Goal: Task Accomplishment & Management: Use online tool/utility

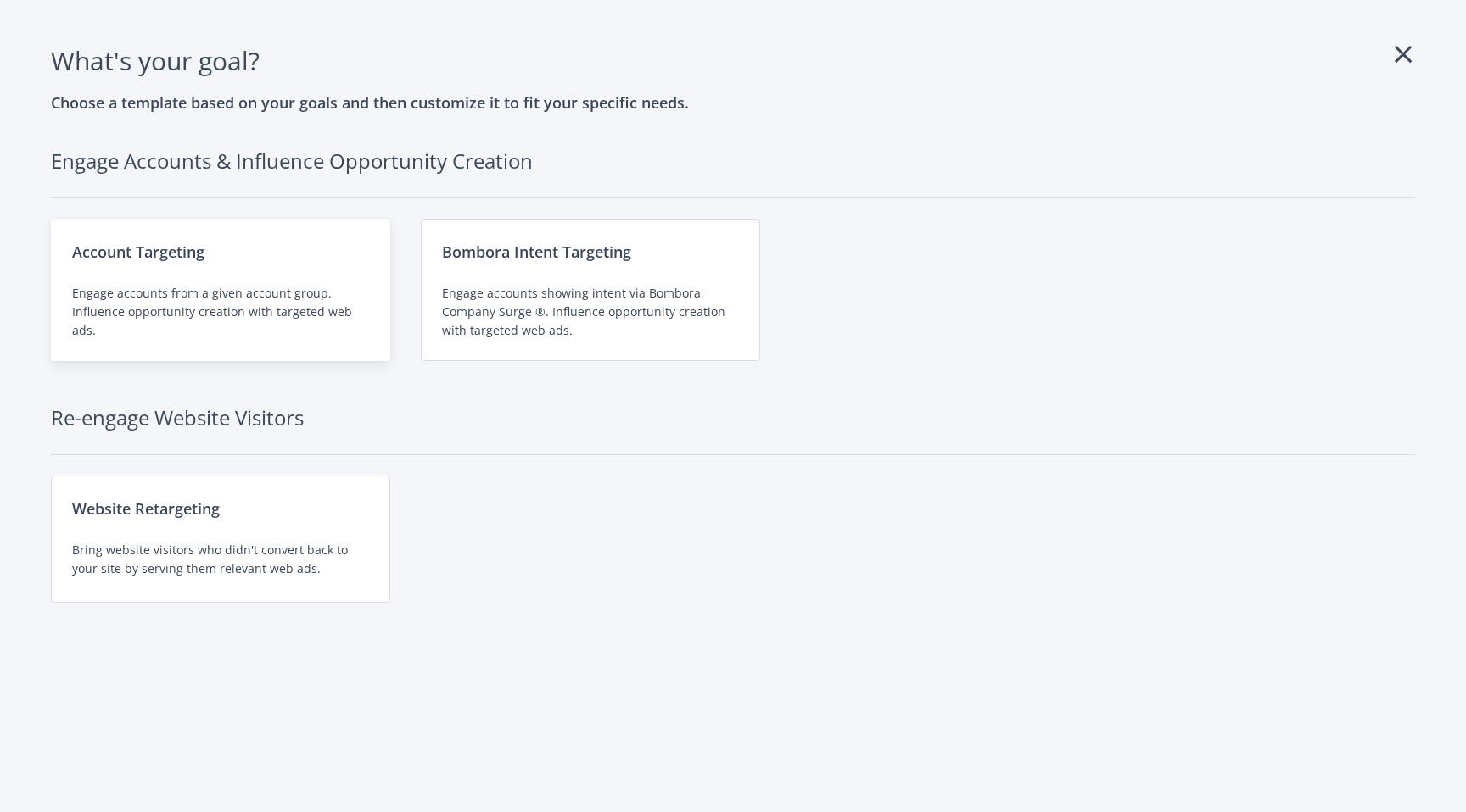
click at [265, 277] on div "Account Targeting Engage accounts from a given account group. Influence opportu…" at bounding box center [221, 289] width 339 height 143
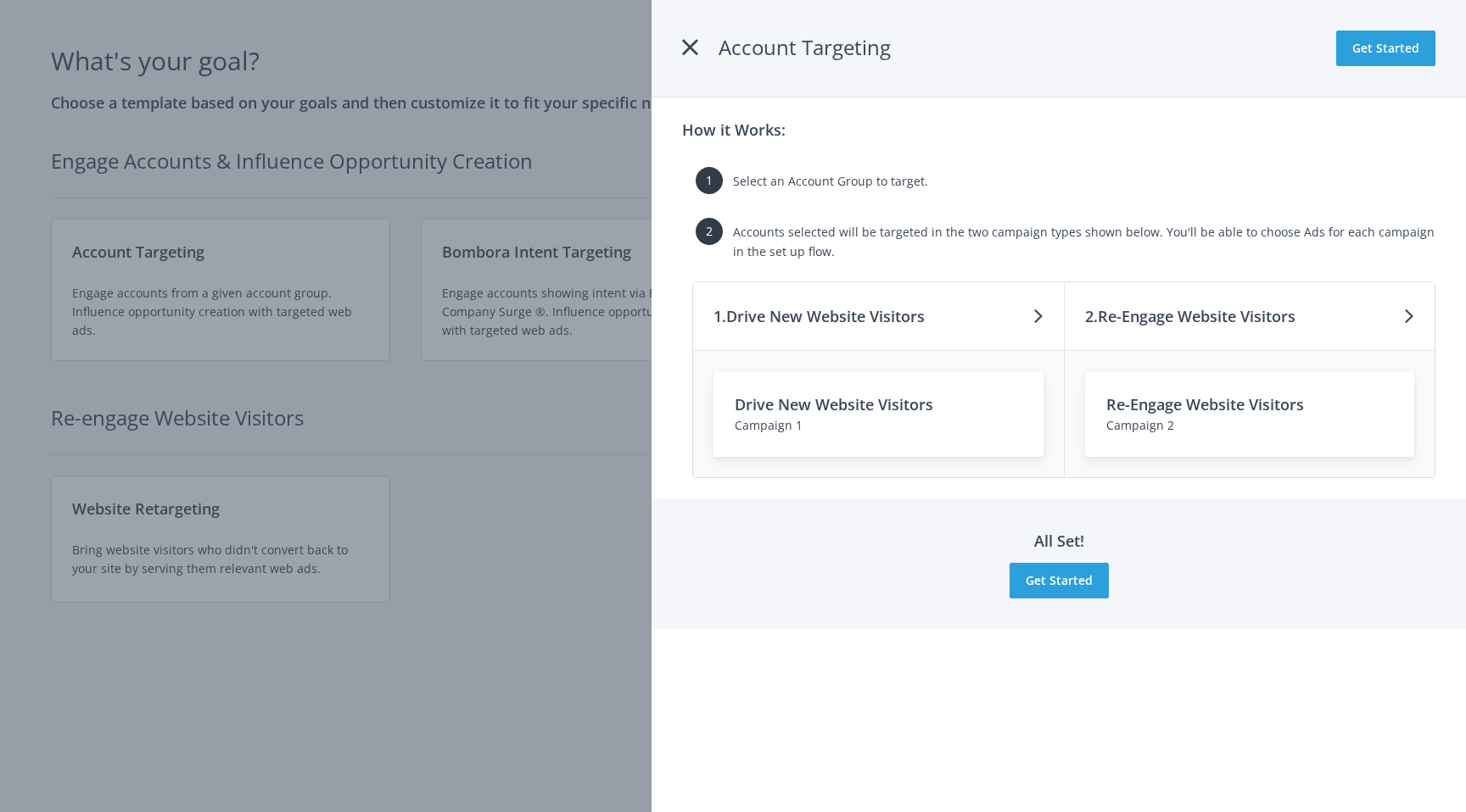
click at [690, 49] on icon at bounding box center [690, 48] width 16 height 30
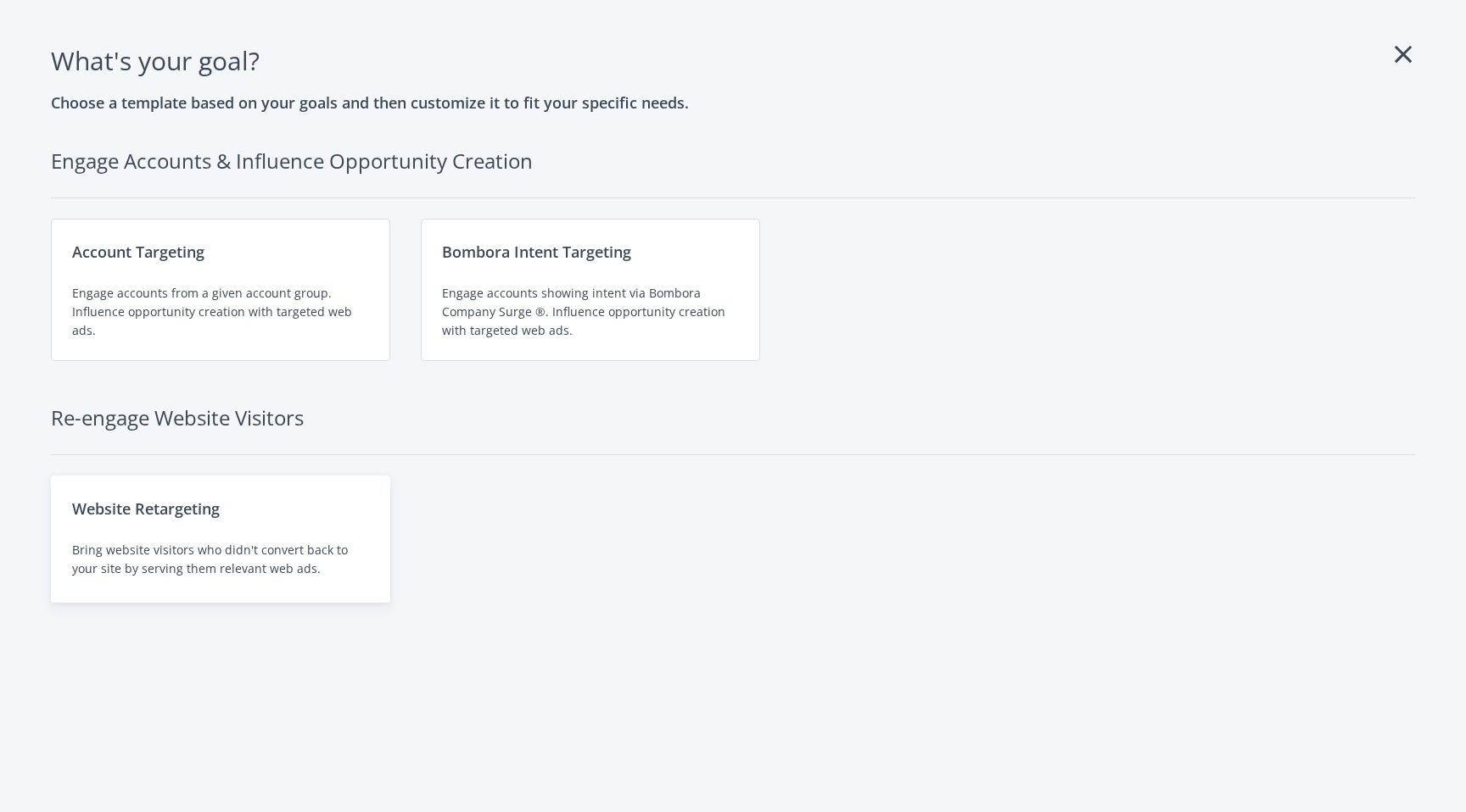
click at [203, 511] on div "Website Retargeting" at bounding box center [220, 508] width 297 height 23
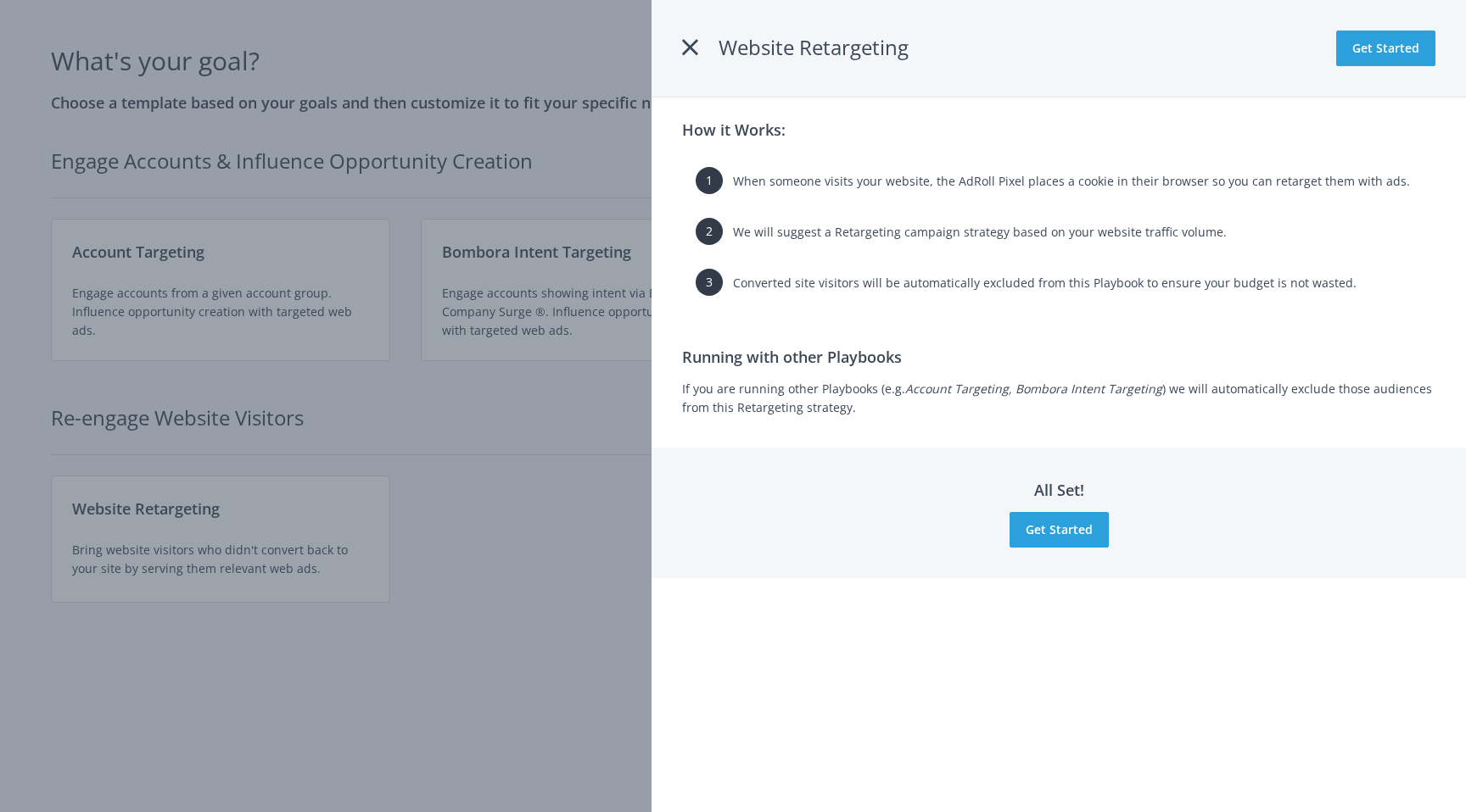
click at [692, 47] on icon at bounding box center [690, 48] width 16 height 30
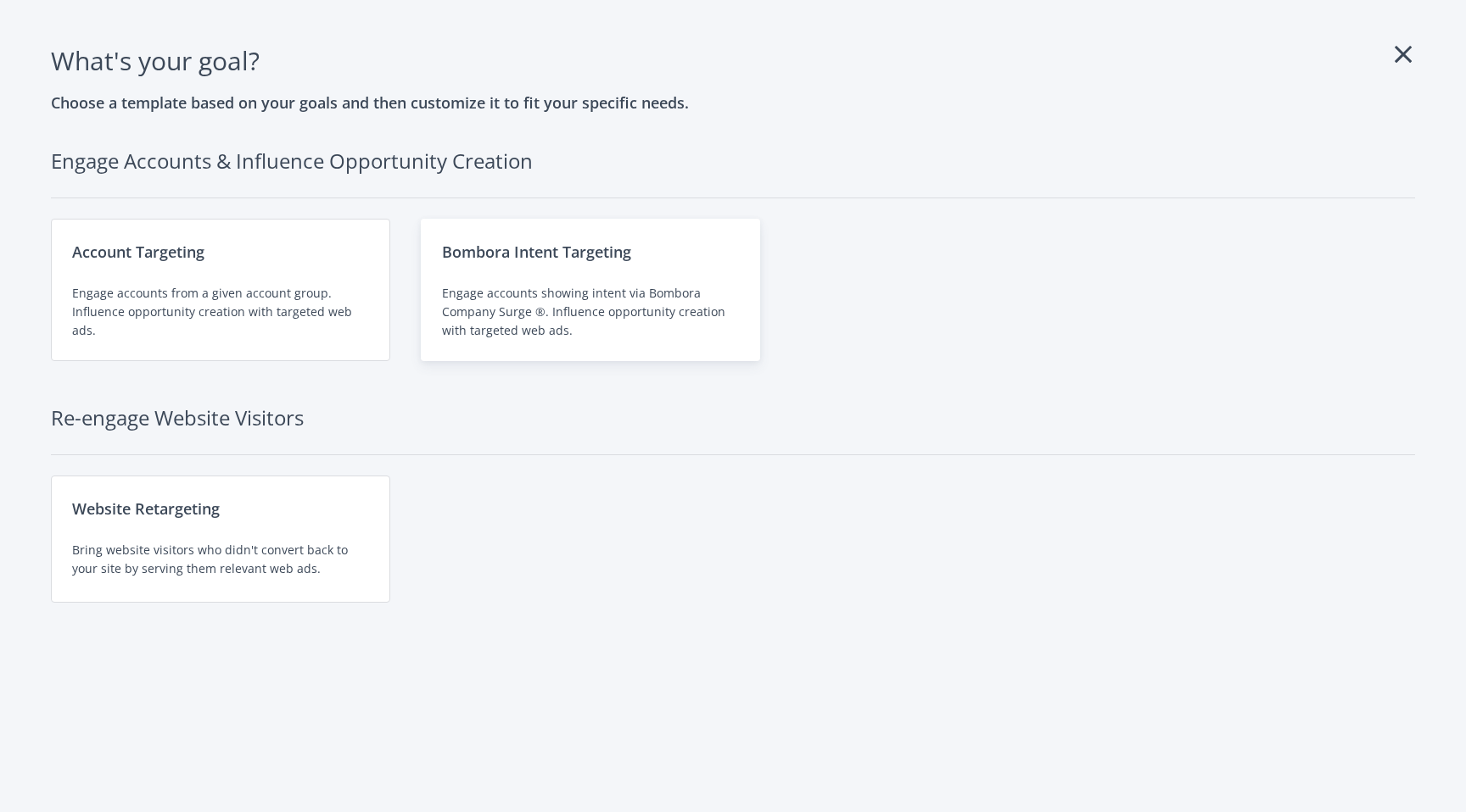
click at [661, 272] on div "Bombora Intent Targeting Engage accounts showing intent via Bombora Company Sur…" at bounding box center [590, 289] width 339 height 143
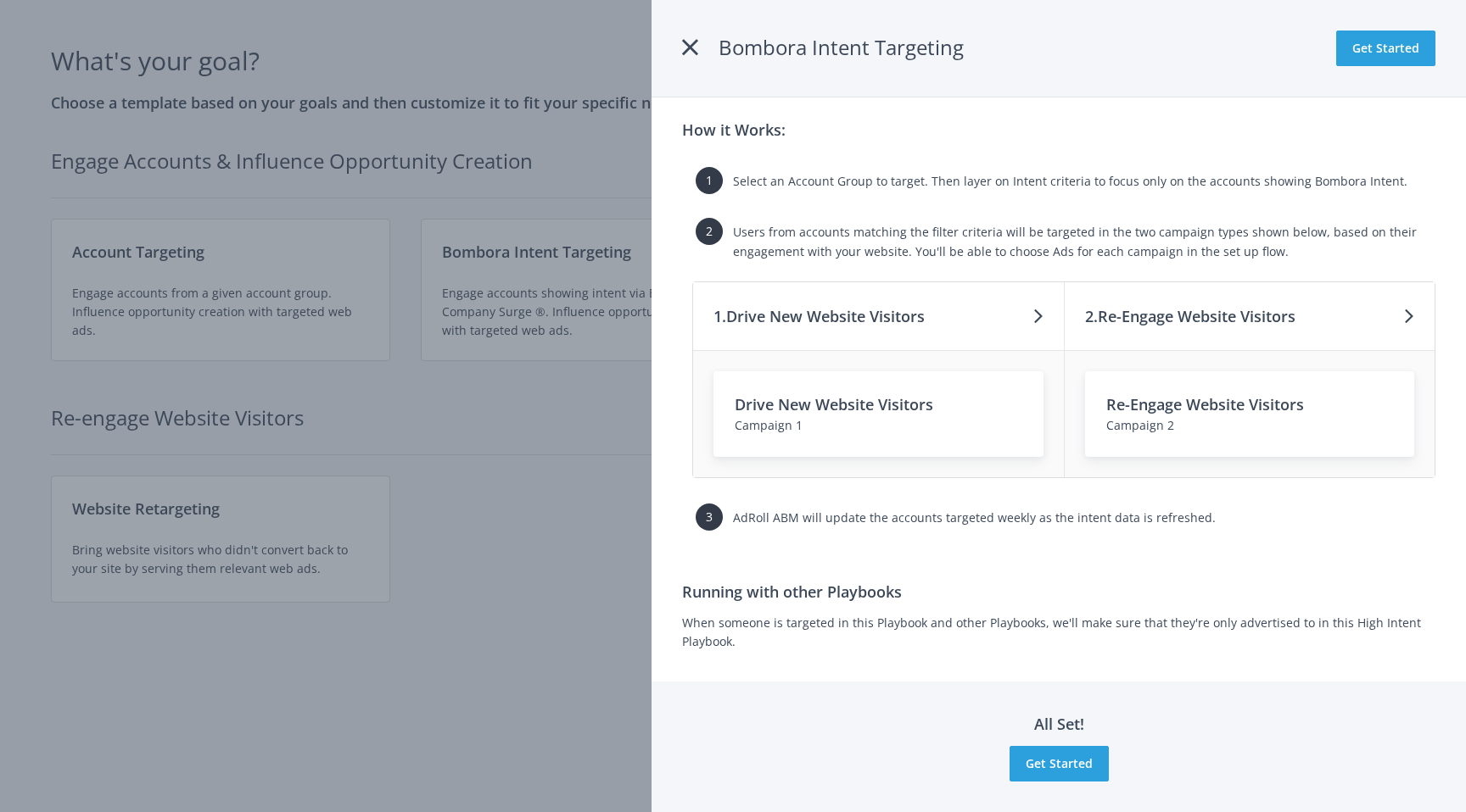
click at [692, 41] on icon at bounding box center [690, 48] width 16 height 30
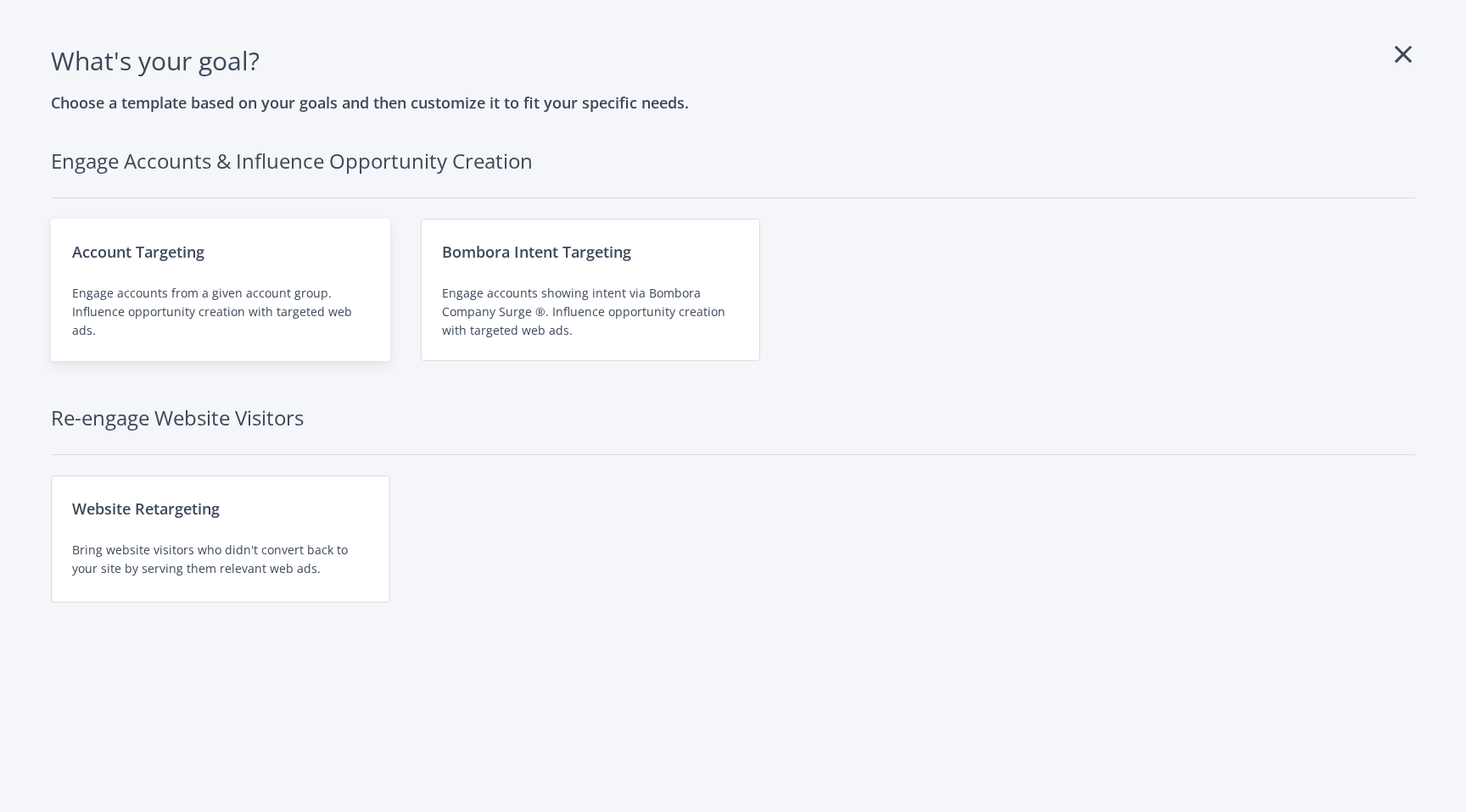
click at [217, 298] on div "Engage accounts from a given account group. Influence opportunity creation with…" at bounding box center [220, 312] width 297 height 56
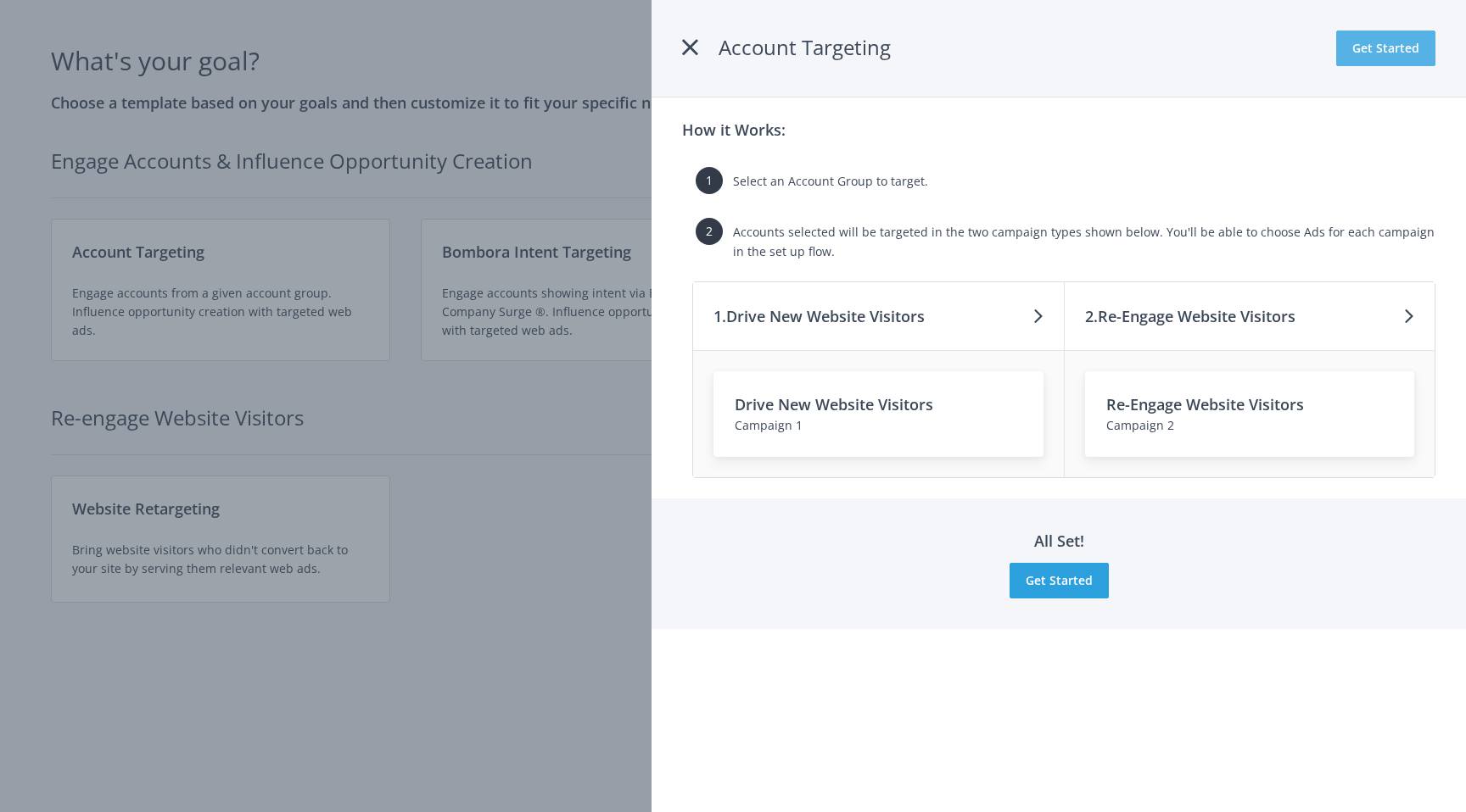
click at [1391, 54] on button "Get Started" at bounding box center [1385, 48] width 100 height 36
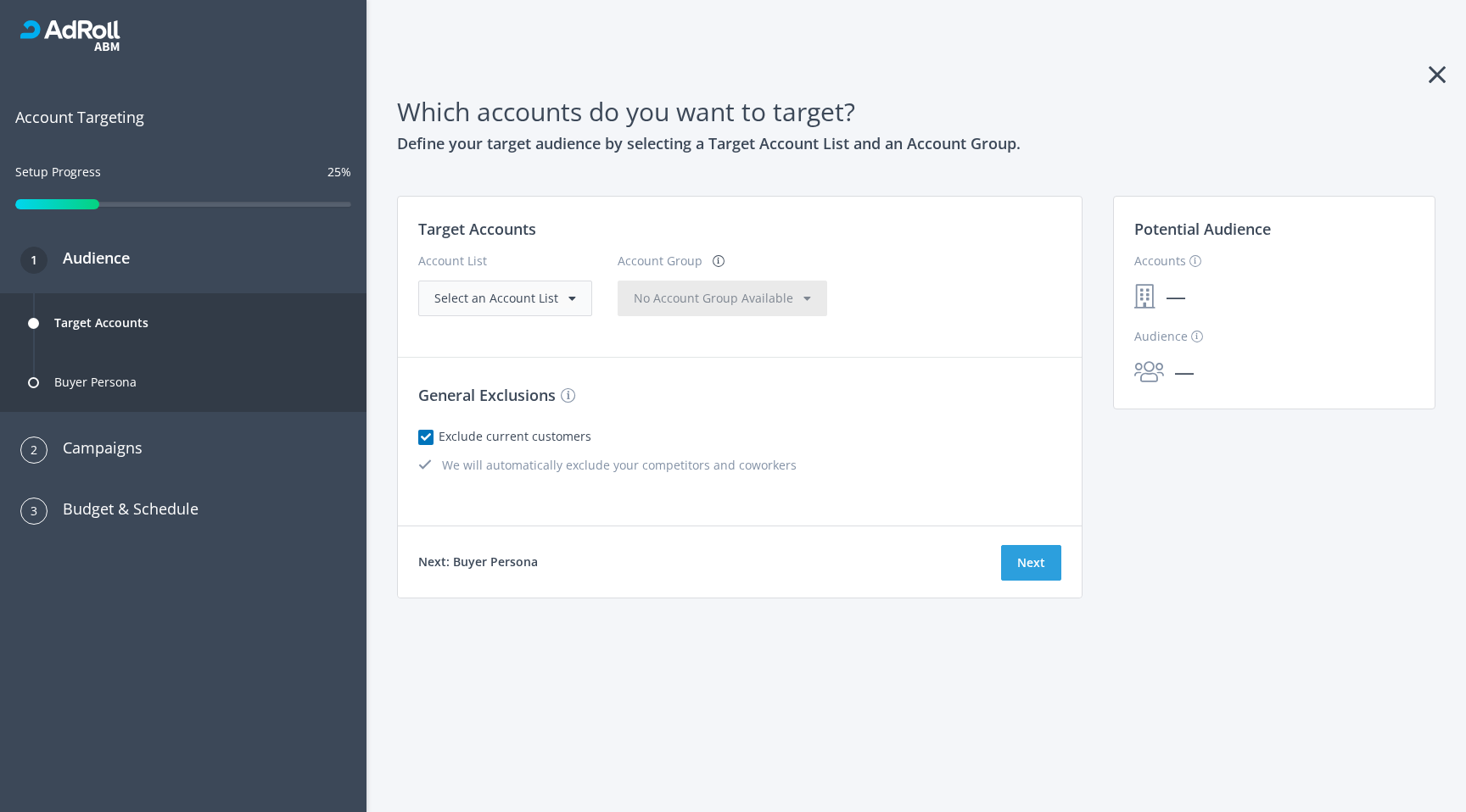
click at [526, 296] on span "Select an Account List" at bounding box center [496, 298] width 124 height 16
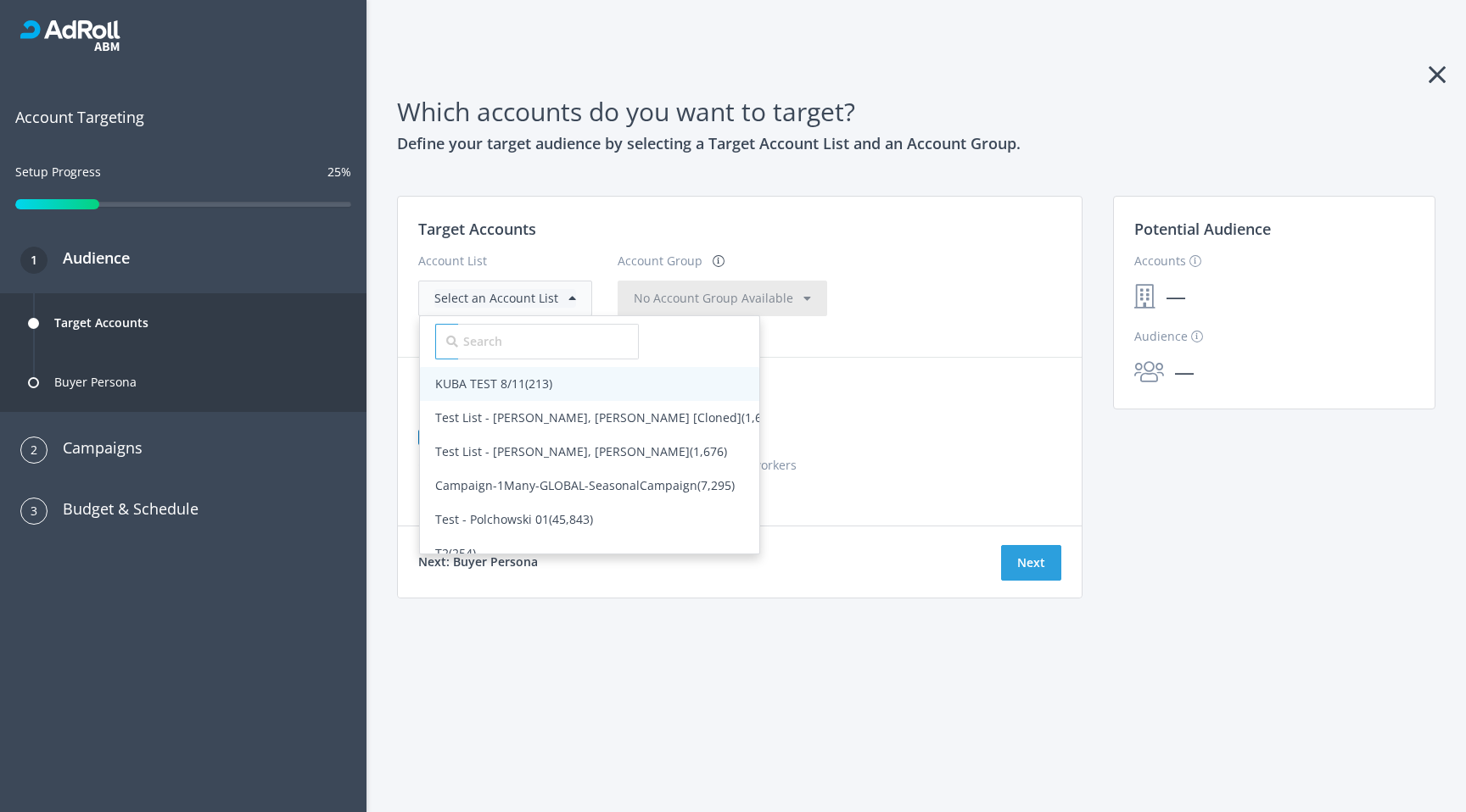
click at [513, 378] on span "KUBA TEST 8/11 (213)" at bounding box center [493, 384] width 117 height 16
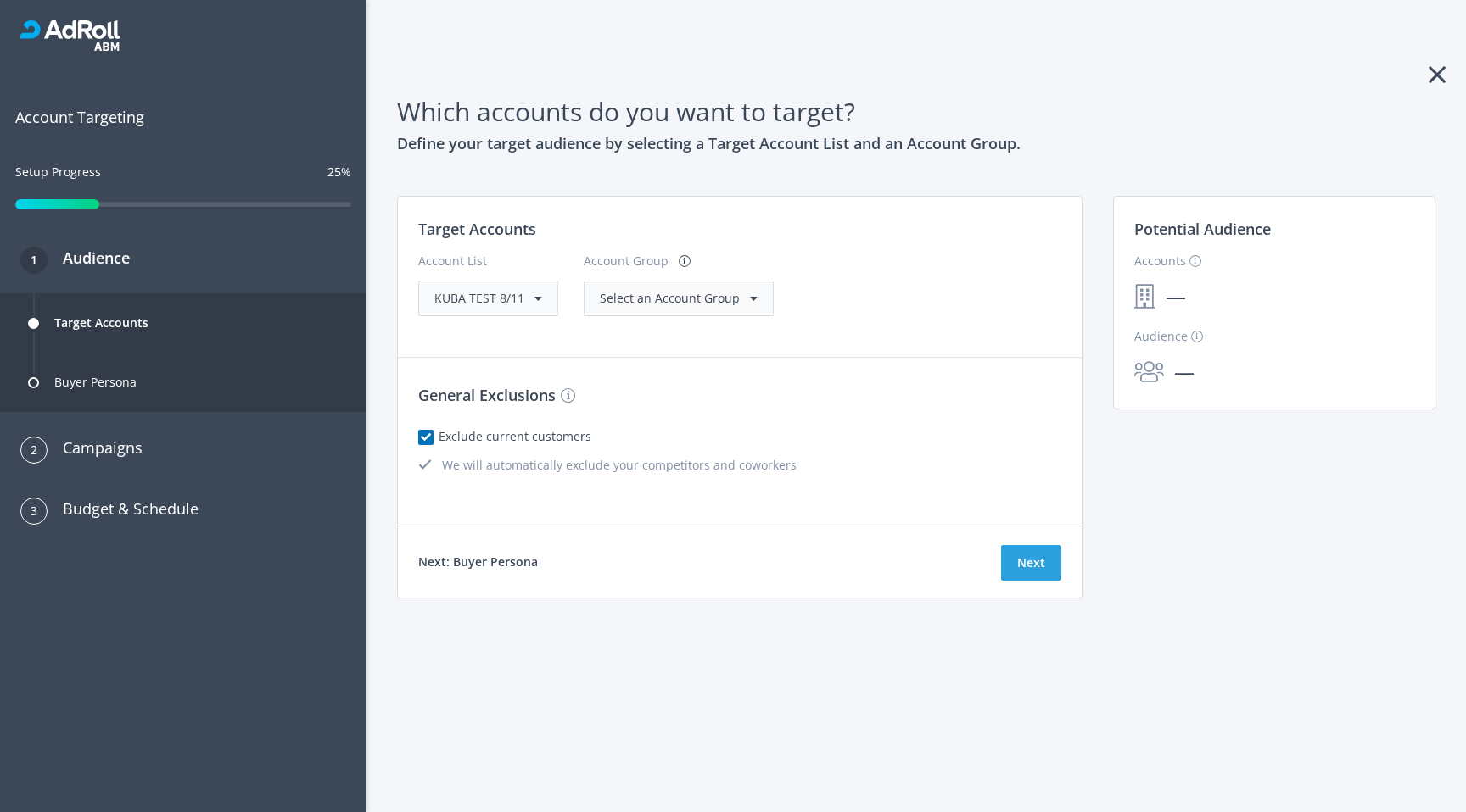
click at [670, 305] on span "Select an Account Group" at bounding box center [670, 298] width 140 height 16
click at [661, 341] on div "All Accounts (213)" at bounding box center [649, 333] width 97 height 19
click at [1061, 574] on button "Next" at bounding box center [1030, 563] width 60 height 36
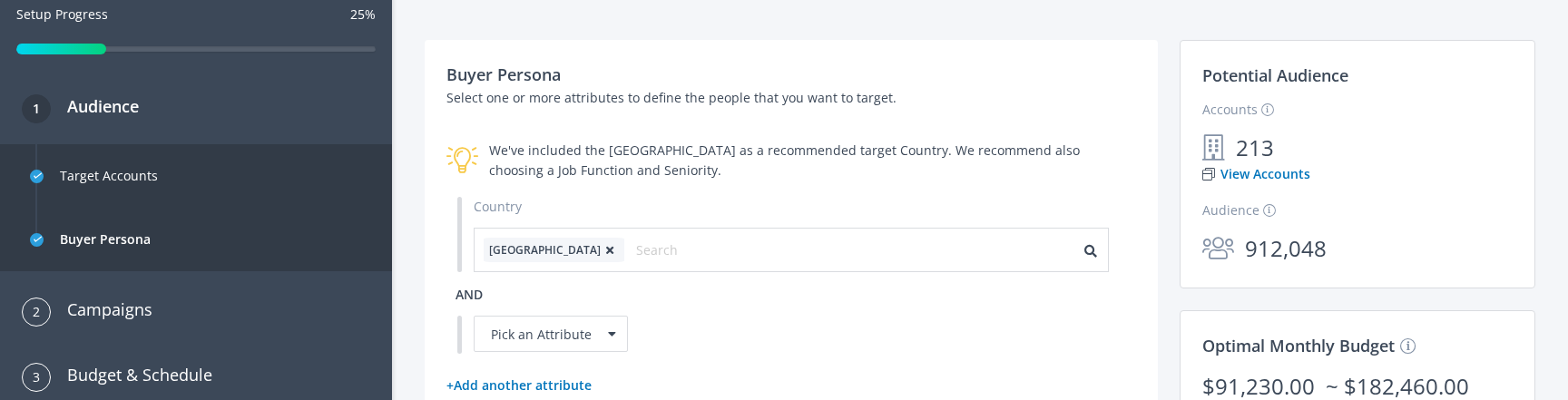
scroll to position [294, 0]
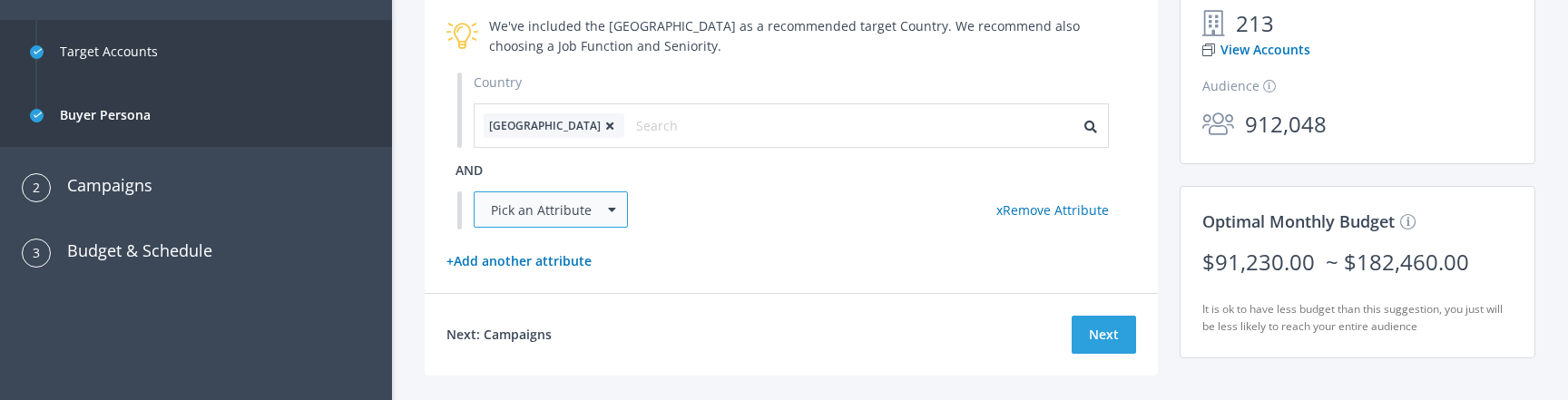
click at [570, 205] on div "Pick an Attribute" at bounding box center [550, 210] width 154 height 36
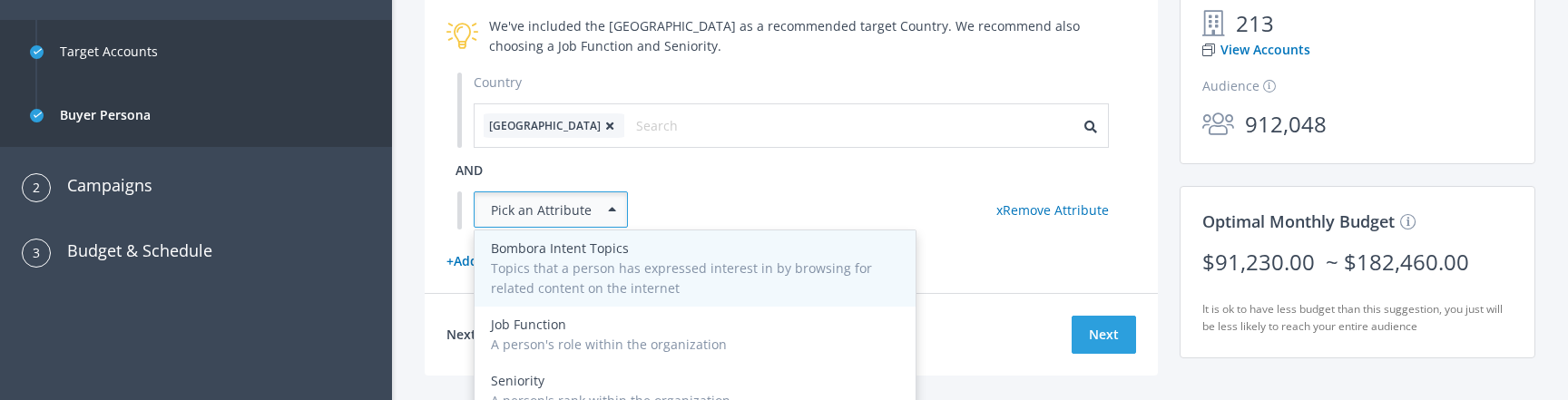
click at [575, 275] on div "Topics that a person has expressed interest in by browsing for related content …" at bounding box center [695, 279] width 409 height 40
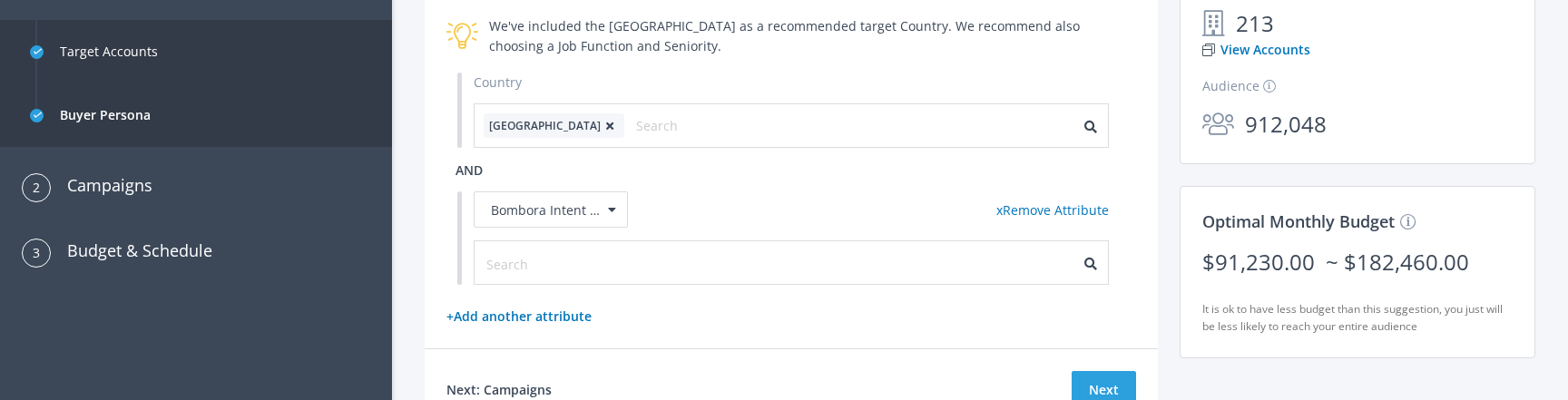
scroll to position [412, 0]
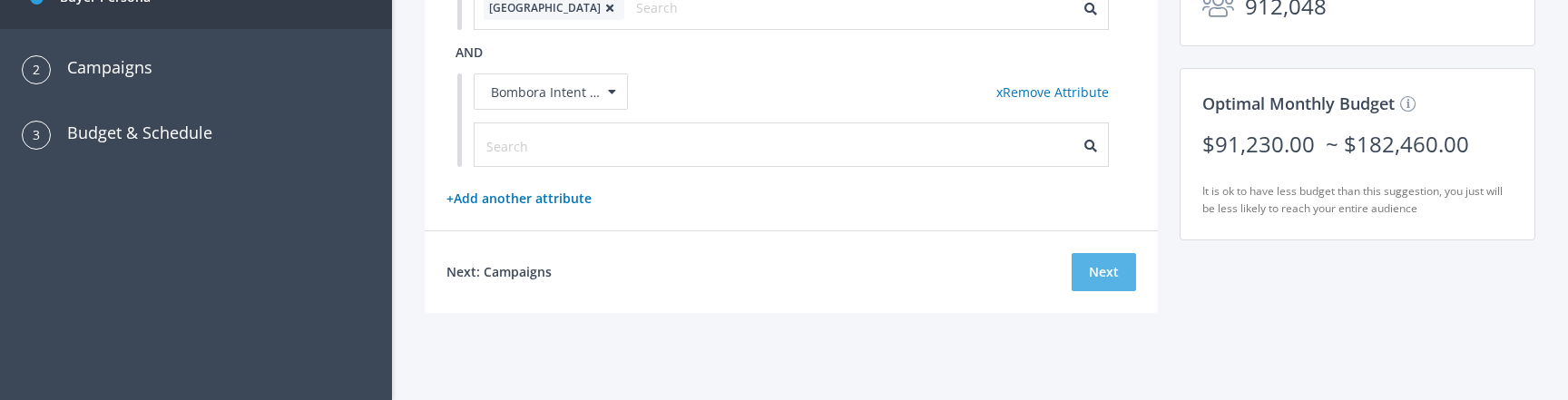
click at [1102, 271] on button "Next" at bounding box center [1103, 272] width 64 height 38
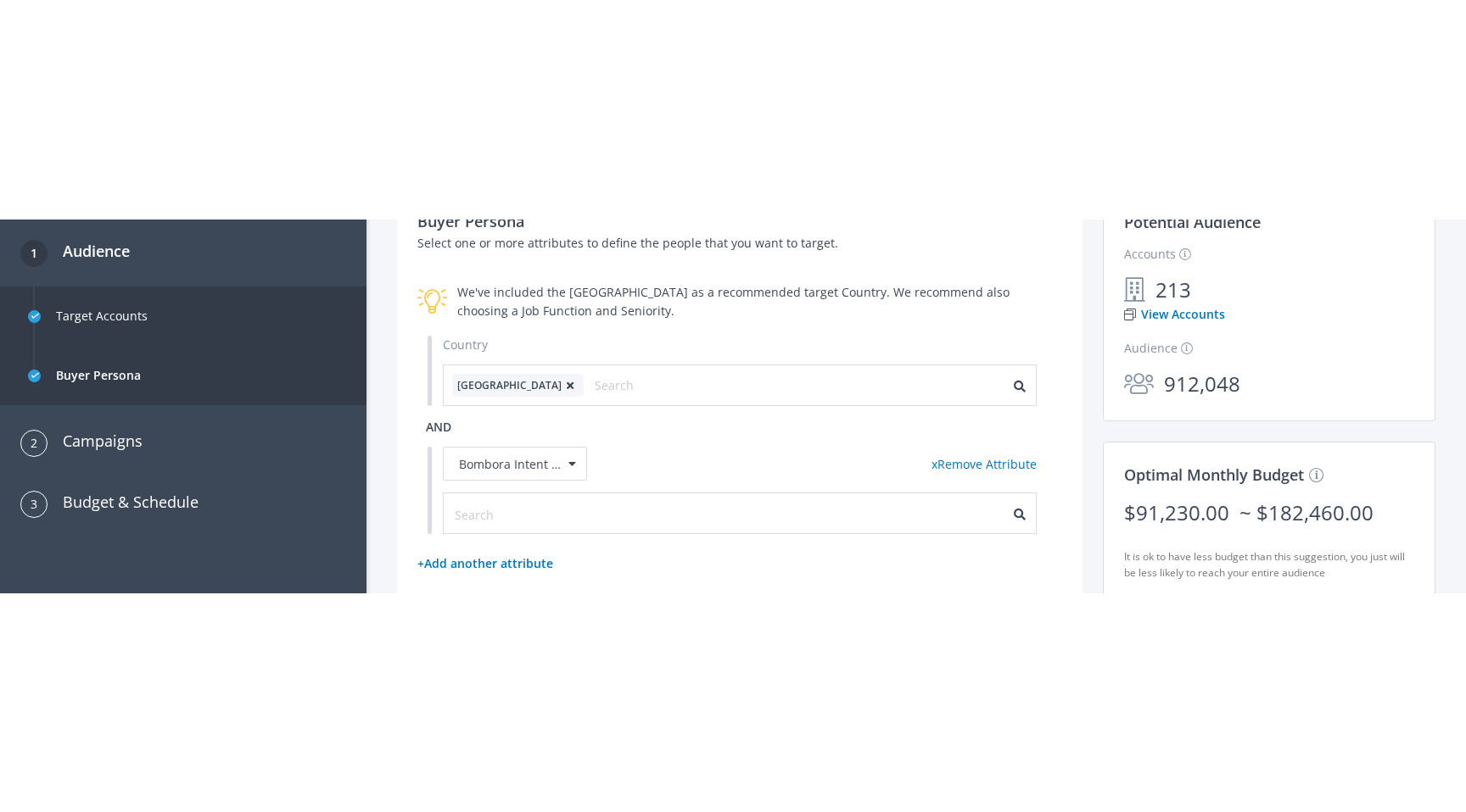
scroll to position [307, 0]
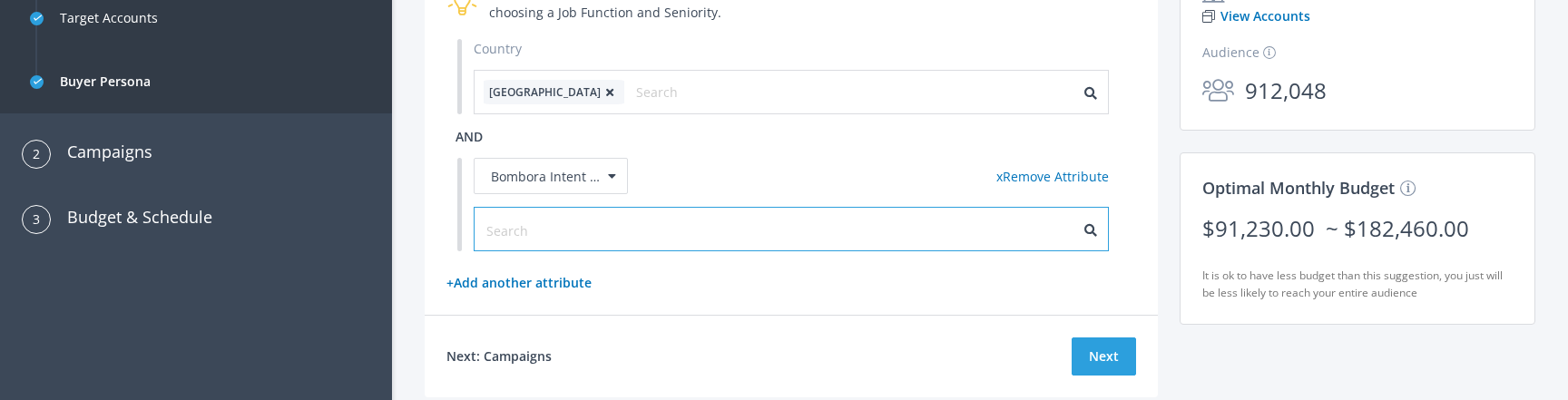
click at [601, 234] on input "text" at bounding box center [567, 230] width 162 height 20
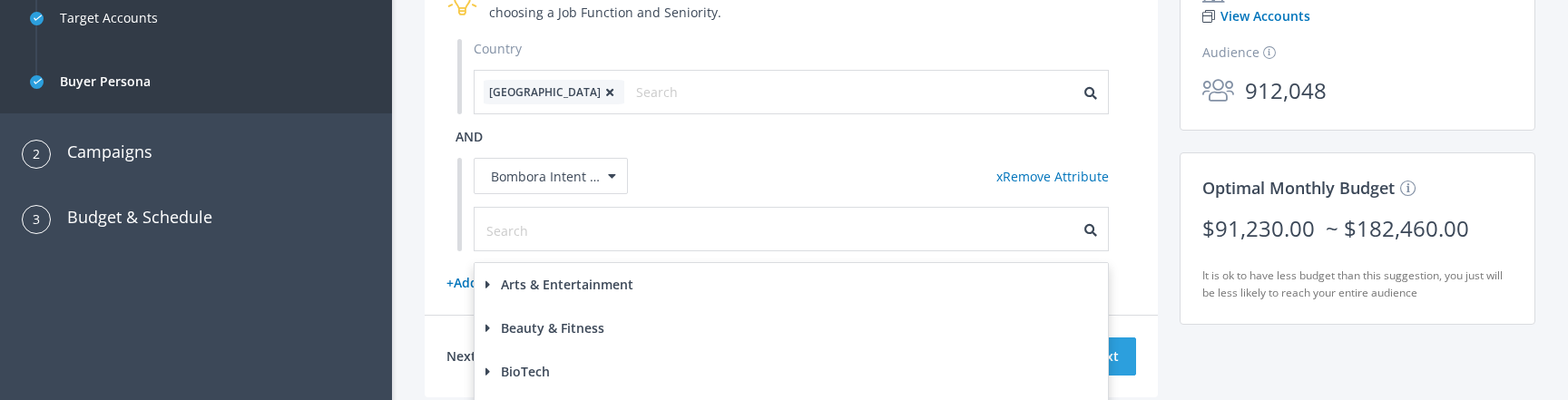
click at [576, 286] on label "Arts & Entertainment" at bounding box center [559, 285] width 148 height 20
click at [553, 324] on label "General 22" at bounding box center [573, 321] width 100 height 20
click at [553, 360] on label "Antiques & Collectibles" at bounding box center [601, 358] width 135 height 20
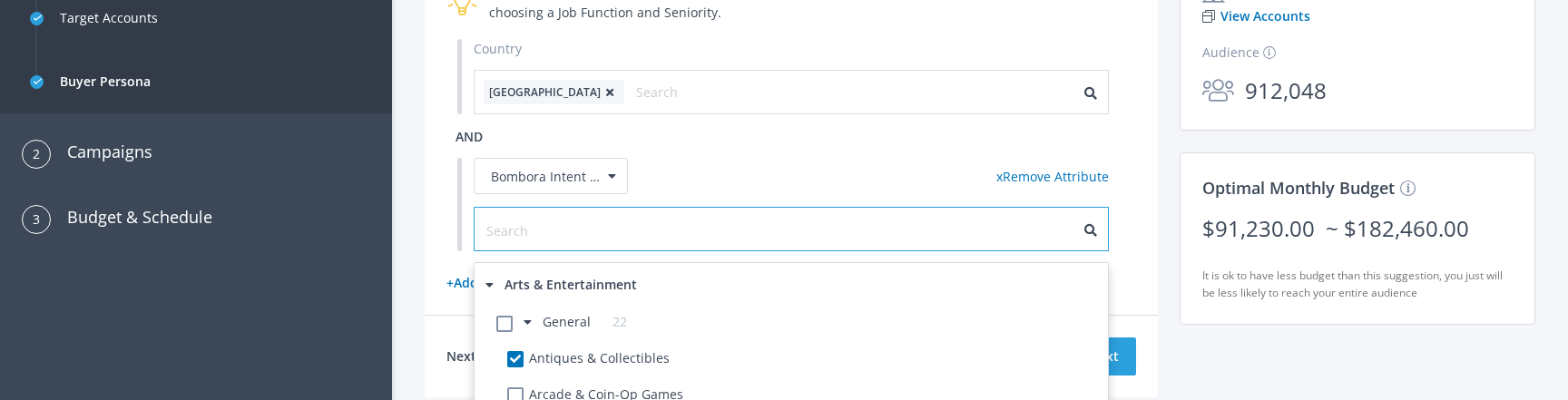
checkbox Collectibles-160 "true"
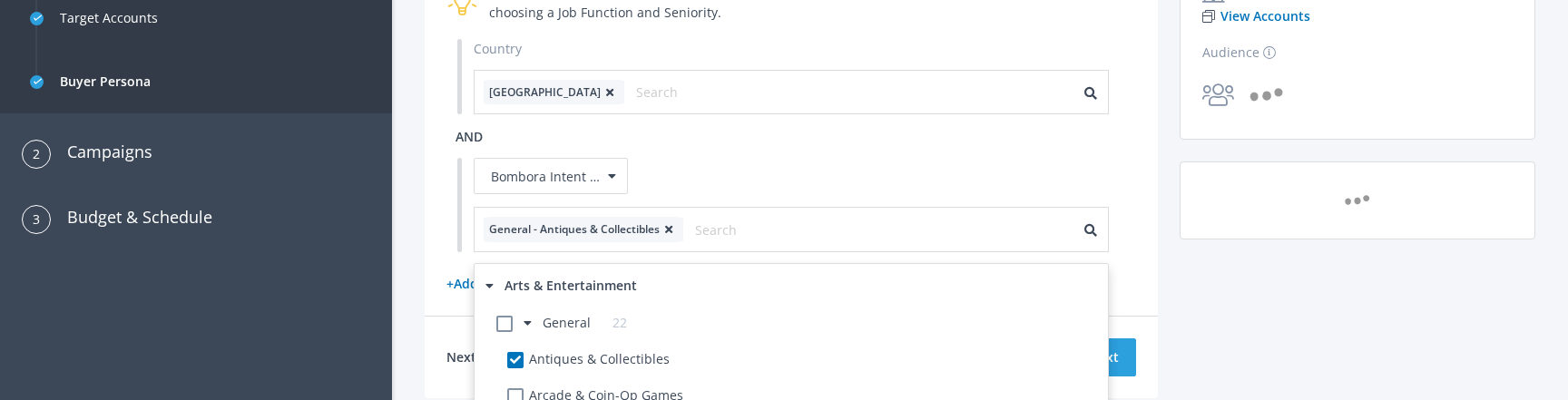
click at [1205, 369] on div "Buyer Persona Select one or more attributes to define the people that you want …" at bounding box center [979, 161] width 1133 height 559
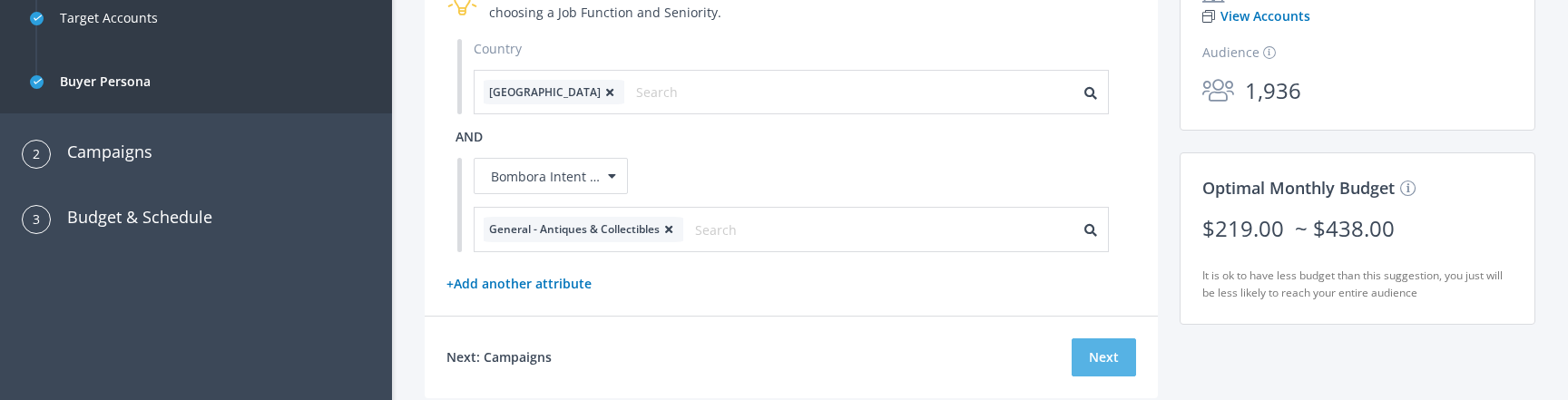
click at [1098, 361] on button "Next" at bounding box center [1103, 358] width 64 height 38
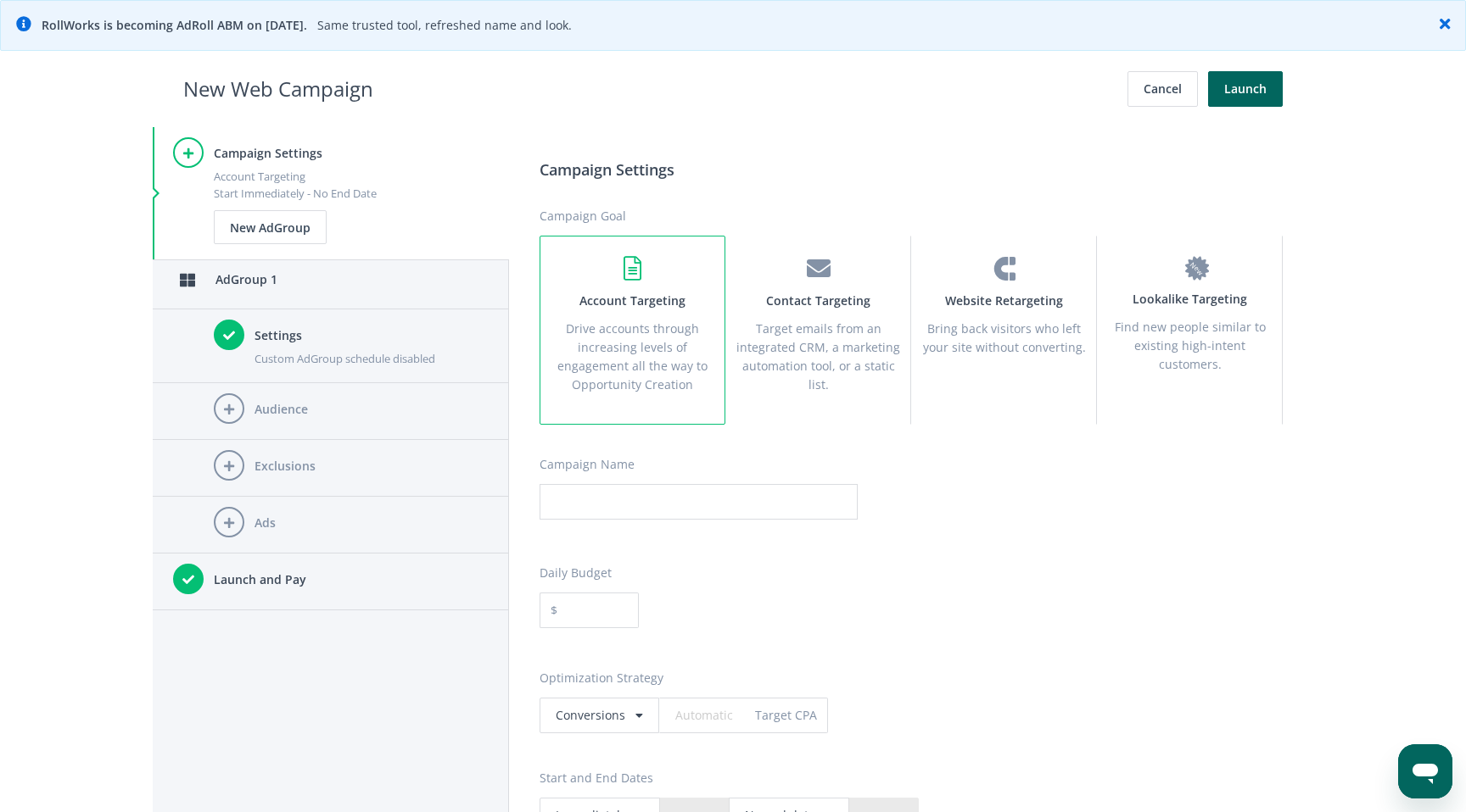
click at [1447, 25] on icon at bounding box center [1444, 23] width 10 height 15
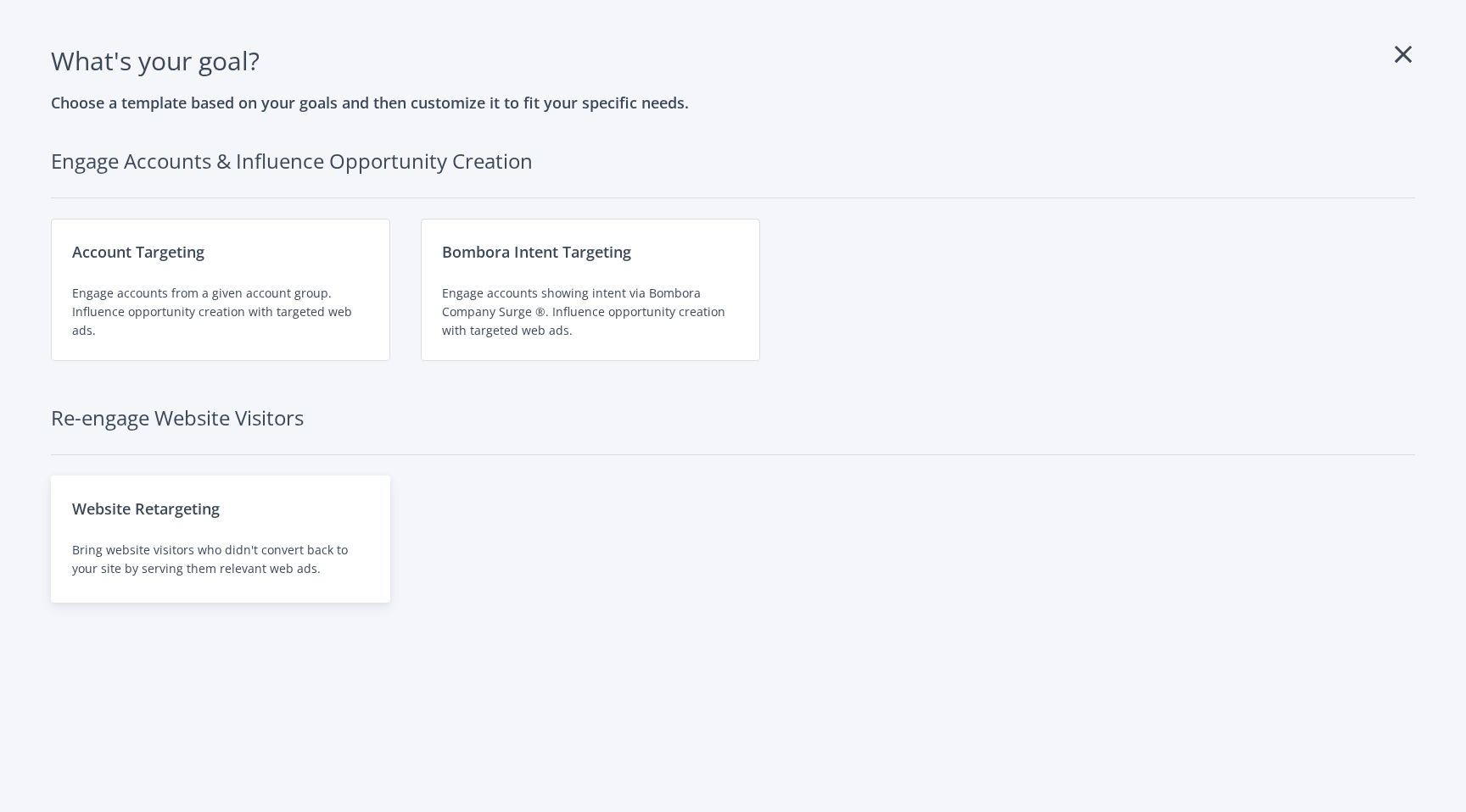
click at [181, 516] on div "Website Retargeting" at bounding box center [220, 508] width 297 height 23
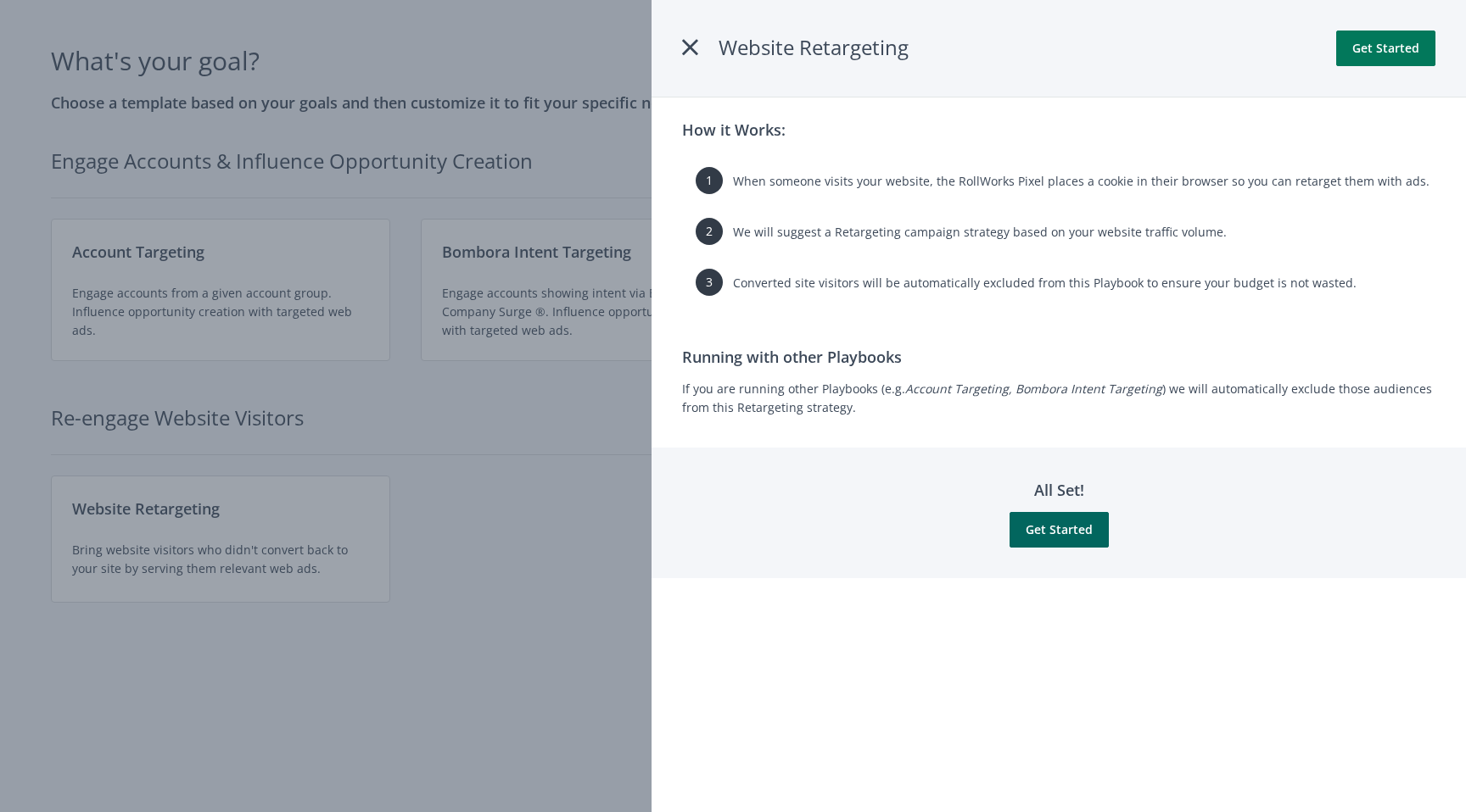
click at [1364, 51] on button "Get Started" at bounding box center [1385, 48] width 100 height 36
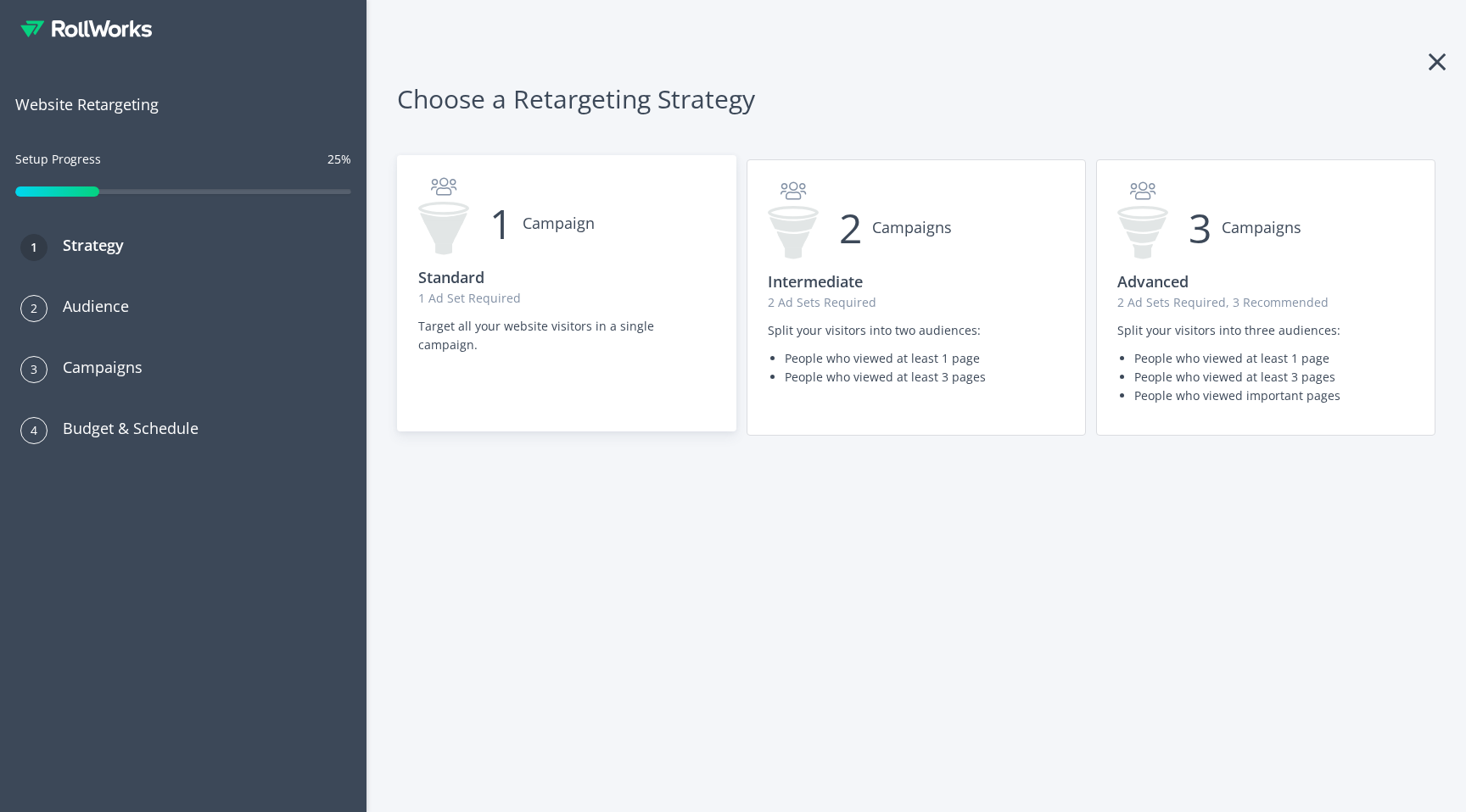
click at [546, 255] on div "1 Campaign Standard 1 Ad Set Required Target all your website visitors in a sin…" at bounding box center [567, 270] width 338 height 228
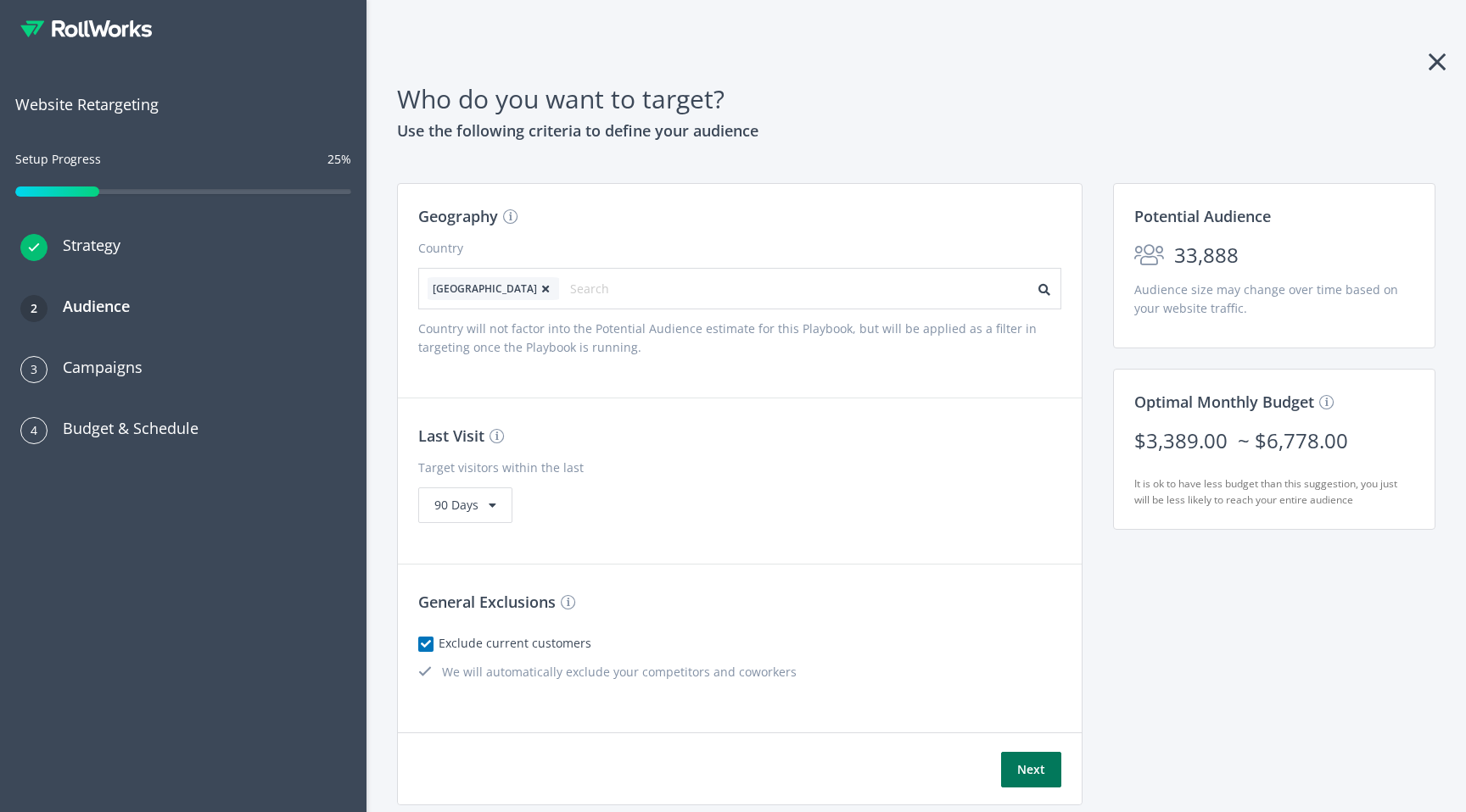
click at [1037, 764] on button "Next" at bounding box center [1030, 770] width 60 height 36
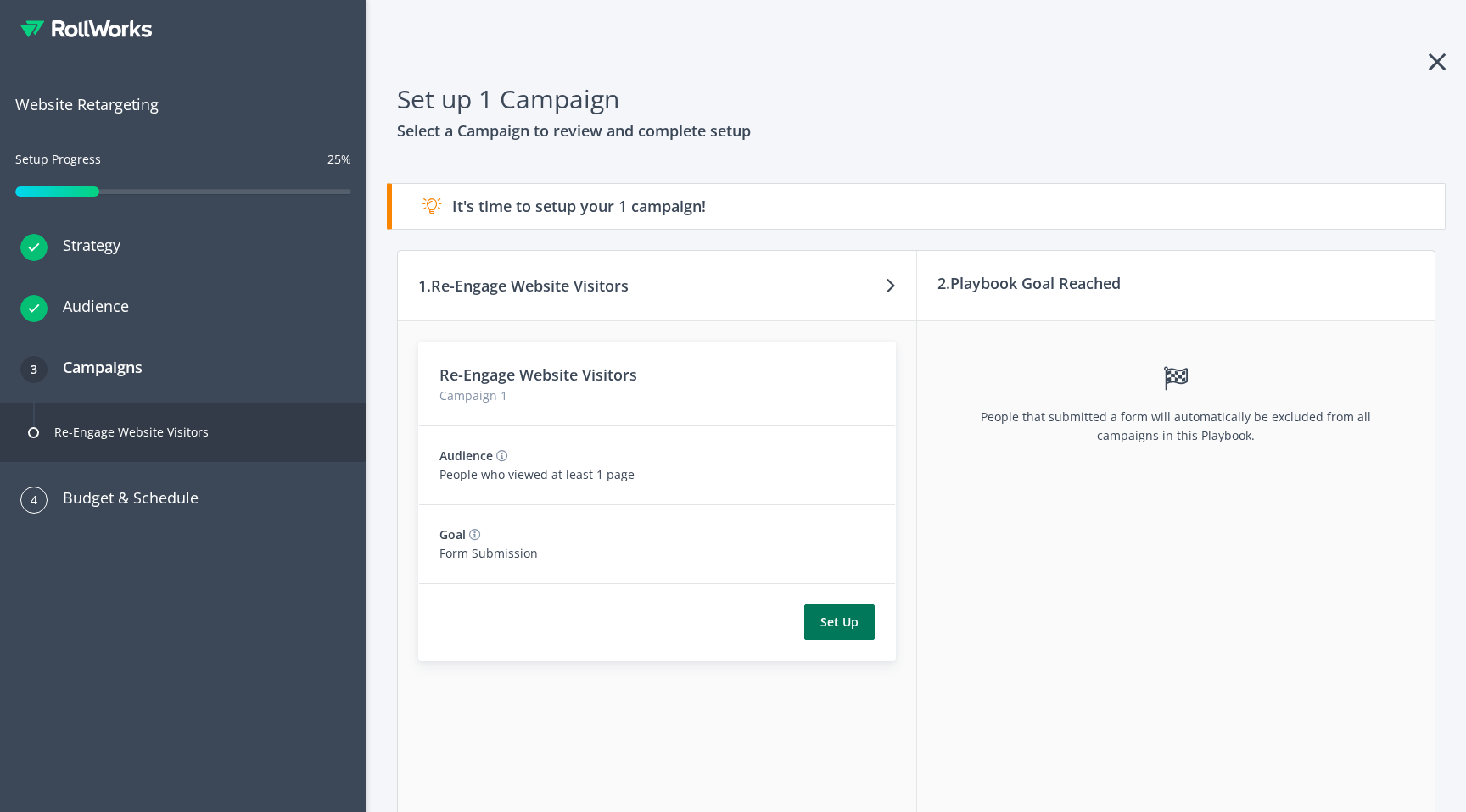
click at [841, 624] on button "Set Up" at bounding box center [839, 623] width 71 height 36
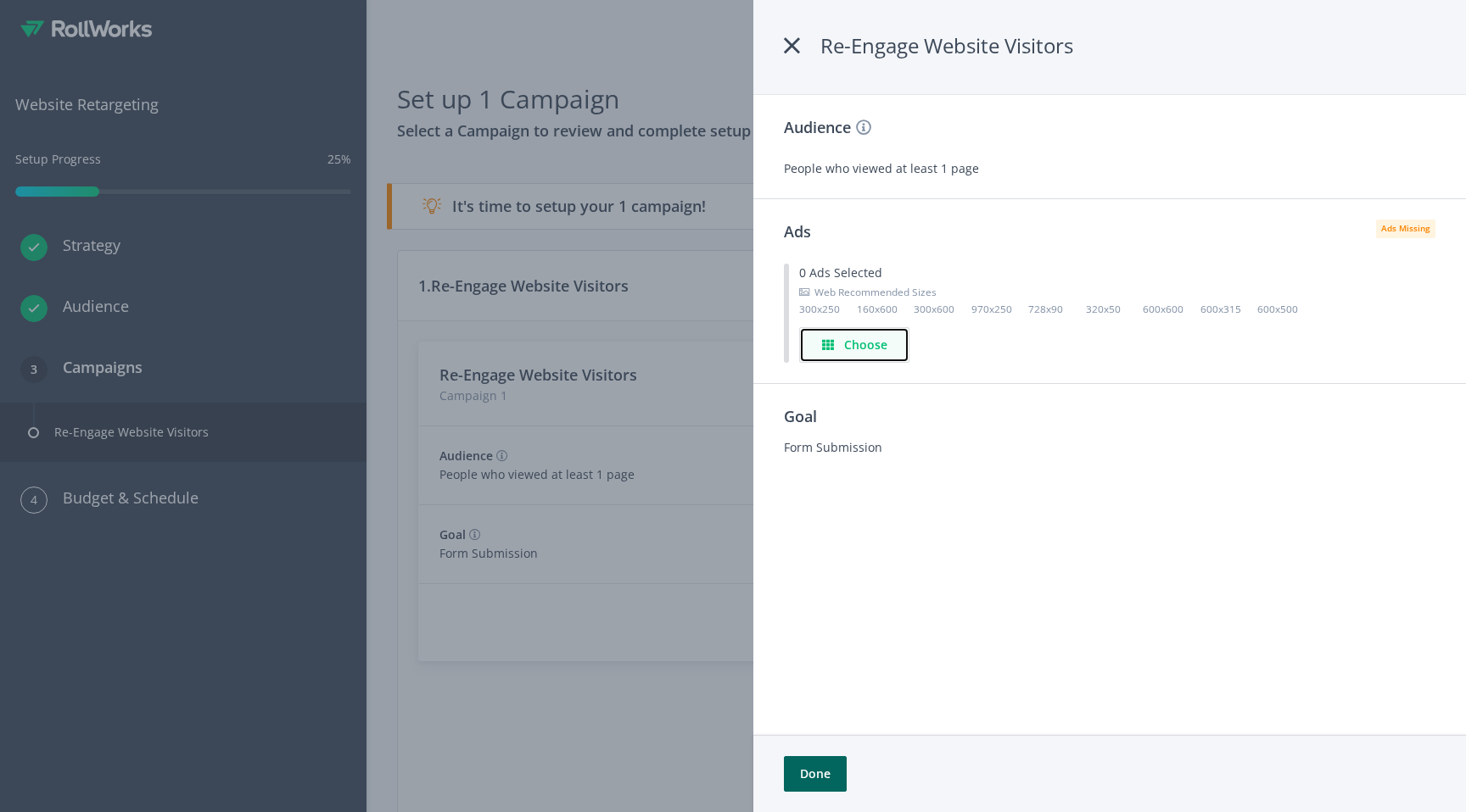
click at [846, 348] on h4 "Choose" at bounding box center [865, 345] width 43 height 19
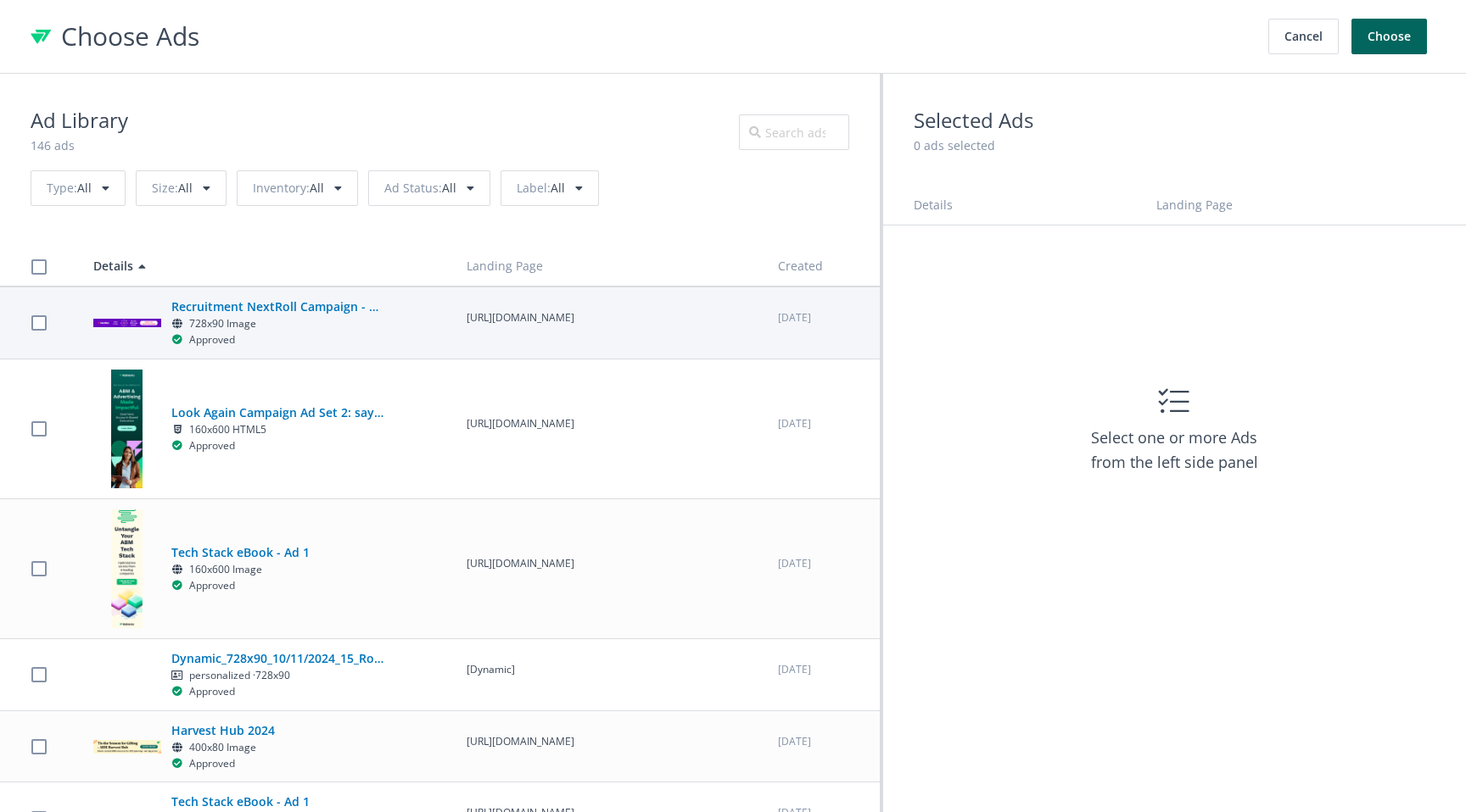
click at [426, 345] on div "Recruitment NextRoll Campaign - WorkToLive 728x90 Image Approved" at bounding box center [265, 323] width 343 height 51
checkbox input "true"
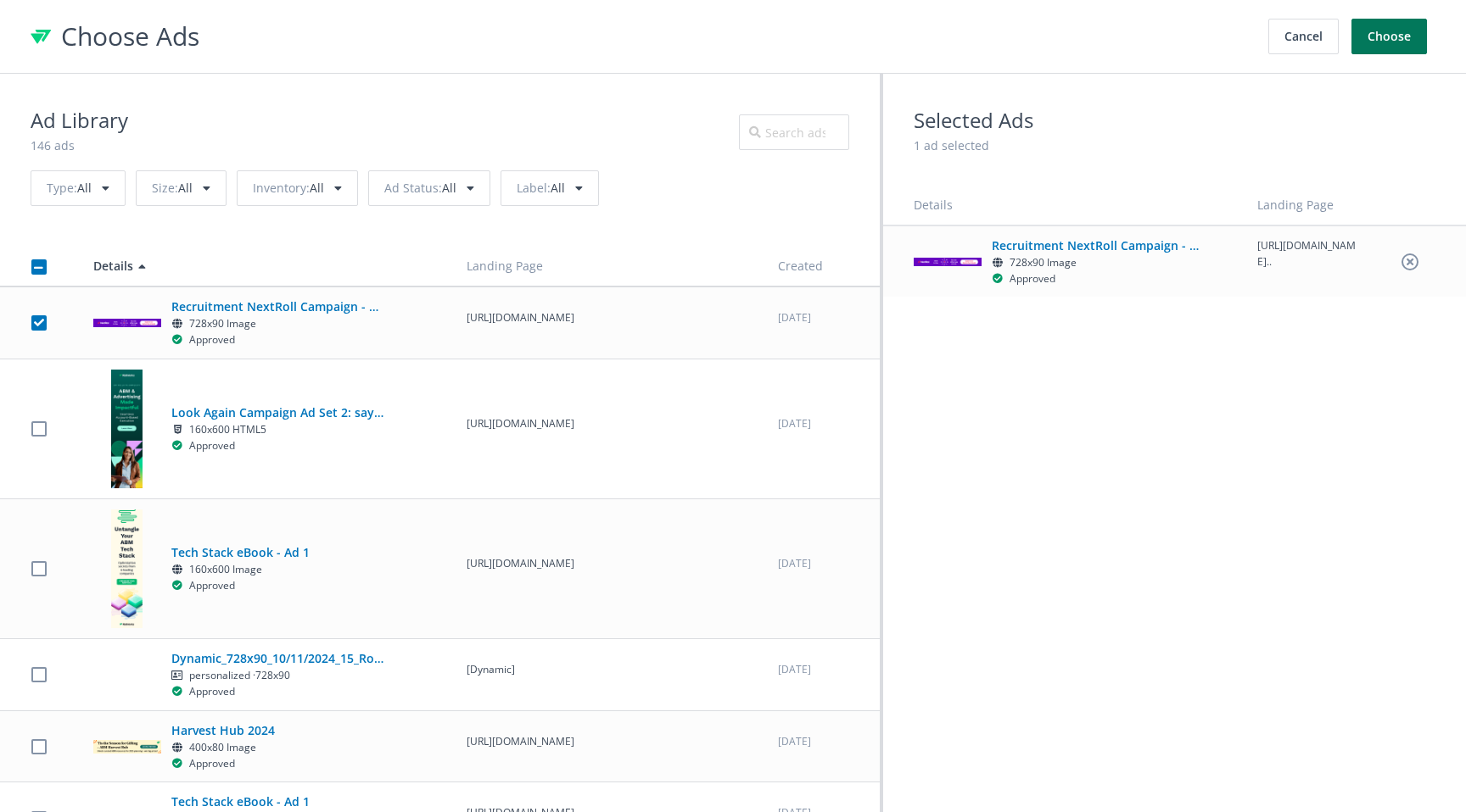
click at [1386, 44] on button "Choose" at bounding box center [1389, 37] width 75 height 36
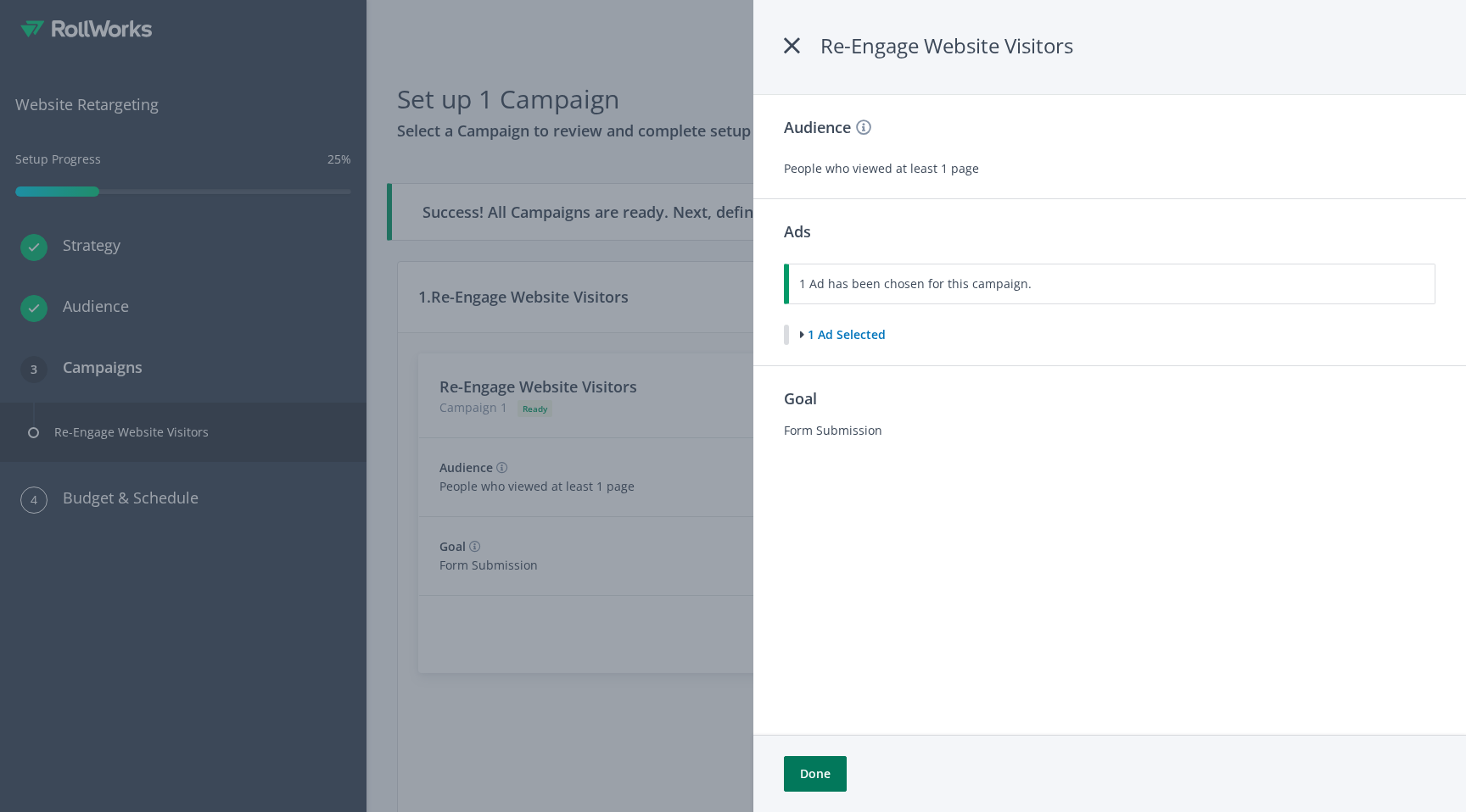
click at [807, 768] on button "Done" at bounding box center [815, 774] width 63 height 36
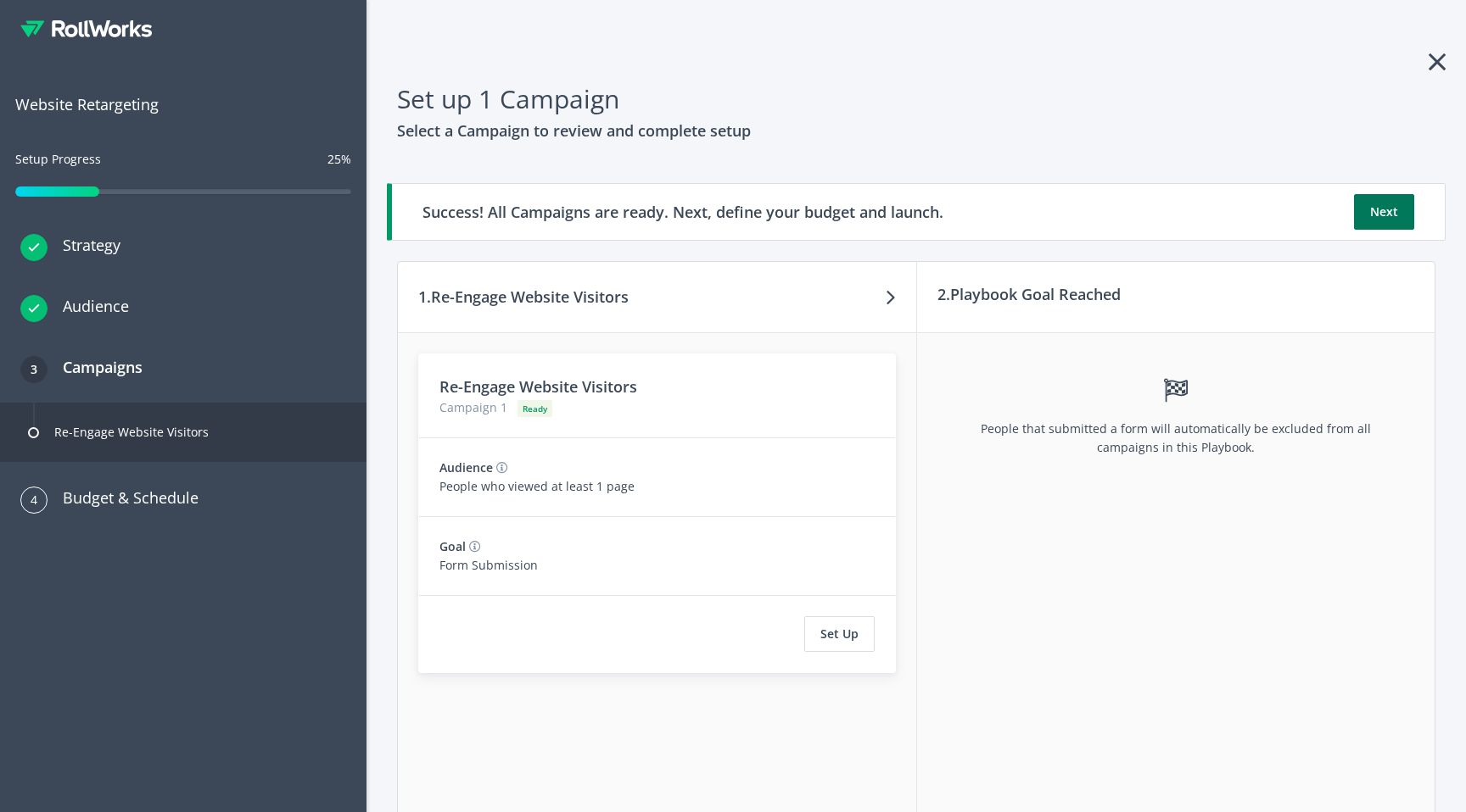
click at [1384, 206] on button "Next" at bounding box center [1384, 212] width 60 height 36
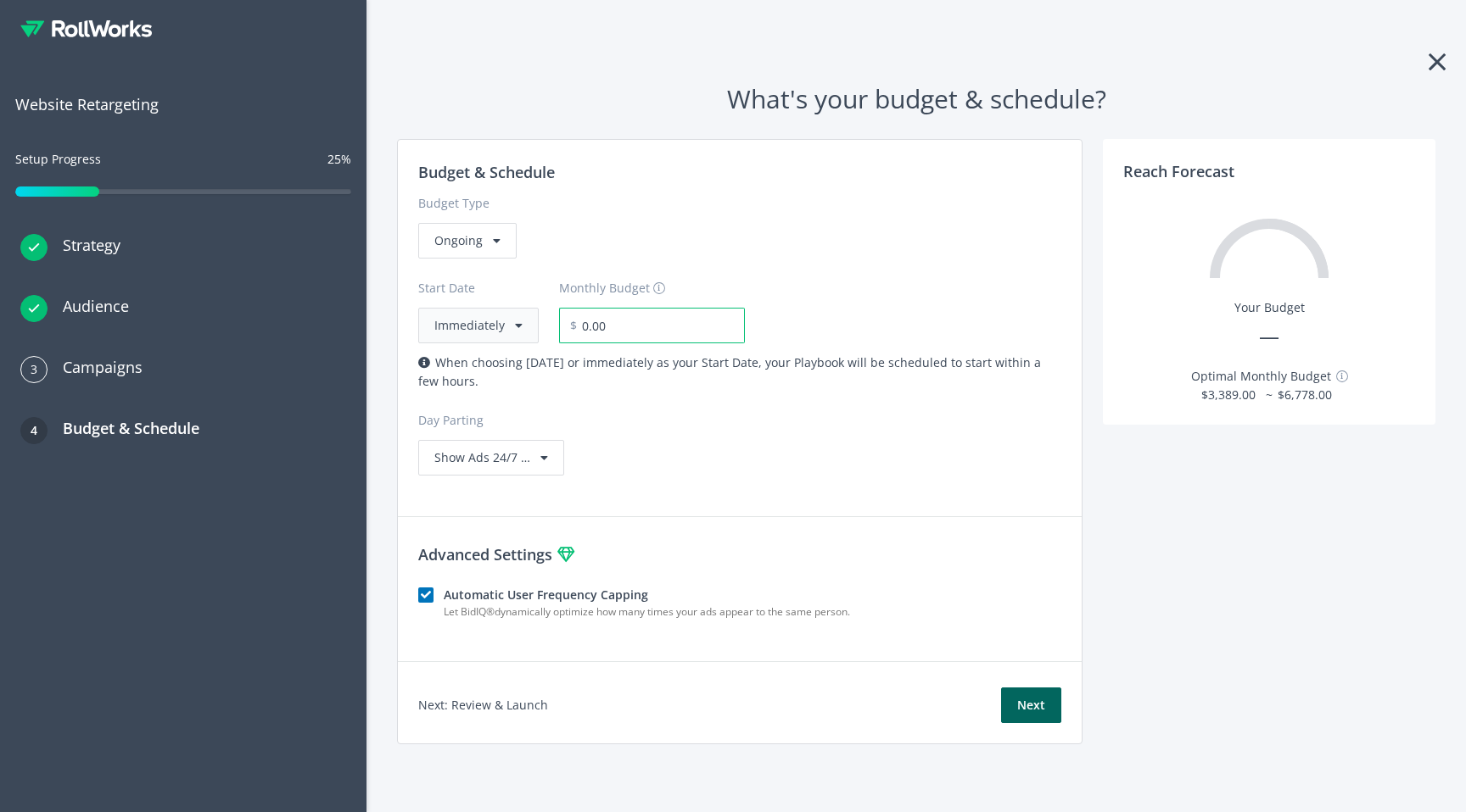
drag, startPoint x: 625, startPoint y: 323, endPoint x: 487, endPoint y: 324, distance: 138.0
click at [487, 324] on div "Start Date Immediately Monthly Budget $ 0.00" at bounding box center [739, 301] width 643 height 85
type input "155.00"
click at [1011, 700] on div "Budget & Schedule Budget Type Ongoing Start Date Immediately Monthly Budget $ 1…" at bounding box center [740, 441] width 685 height 605
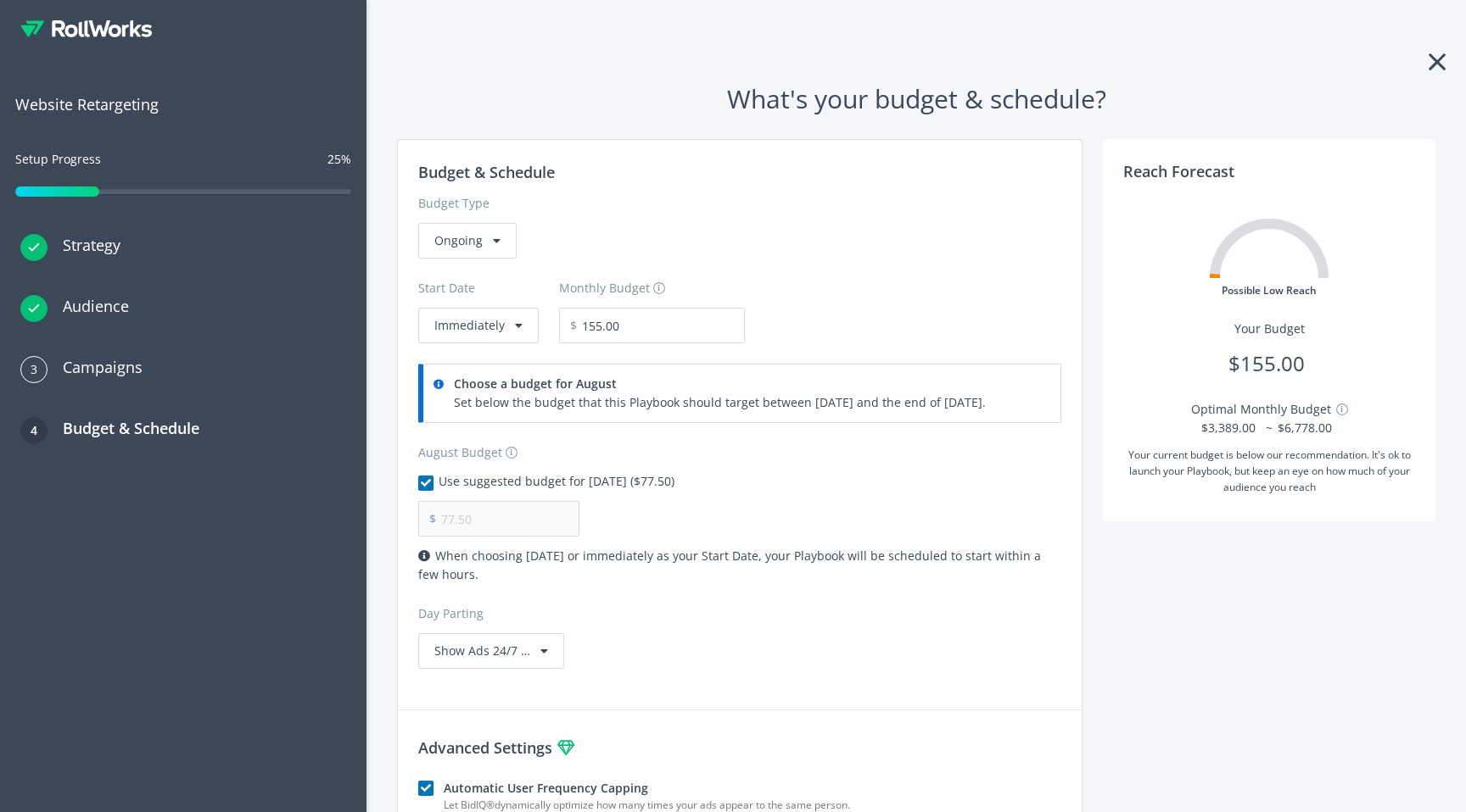
scroll to position [185, 0]
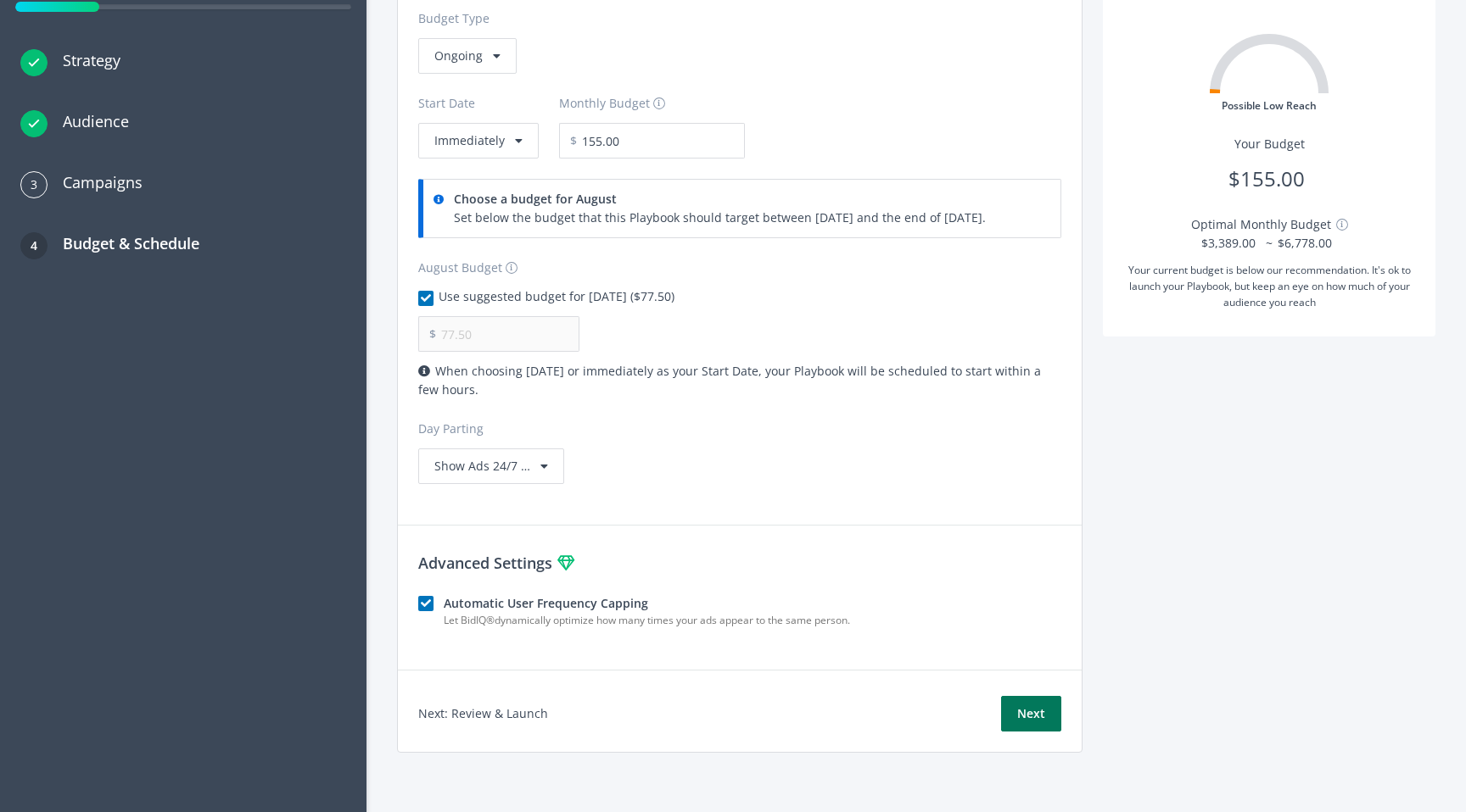
click at [1043, 713] on button "Next" at bounding box center [1030, 714] width 60 height 36
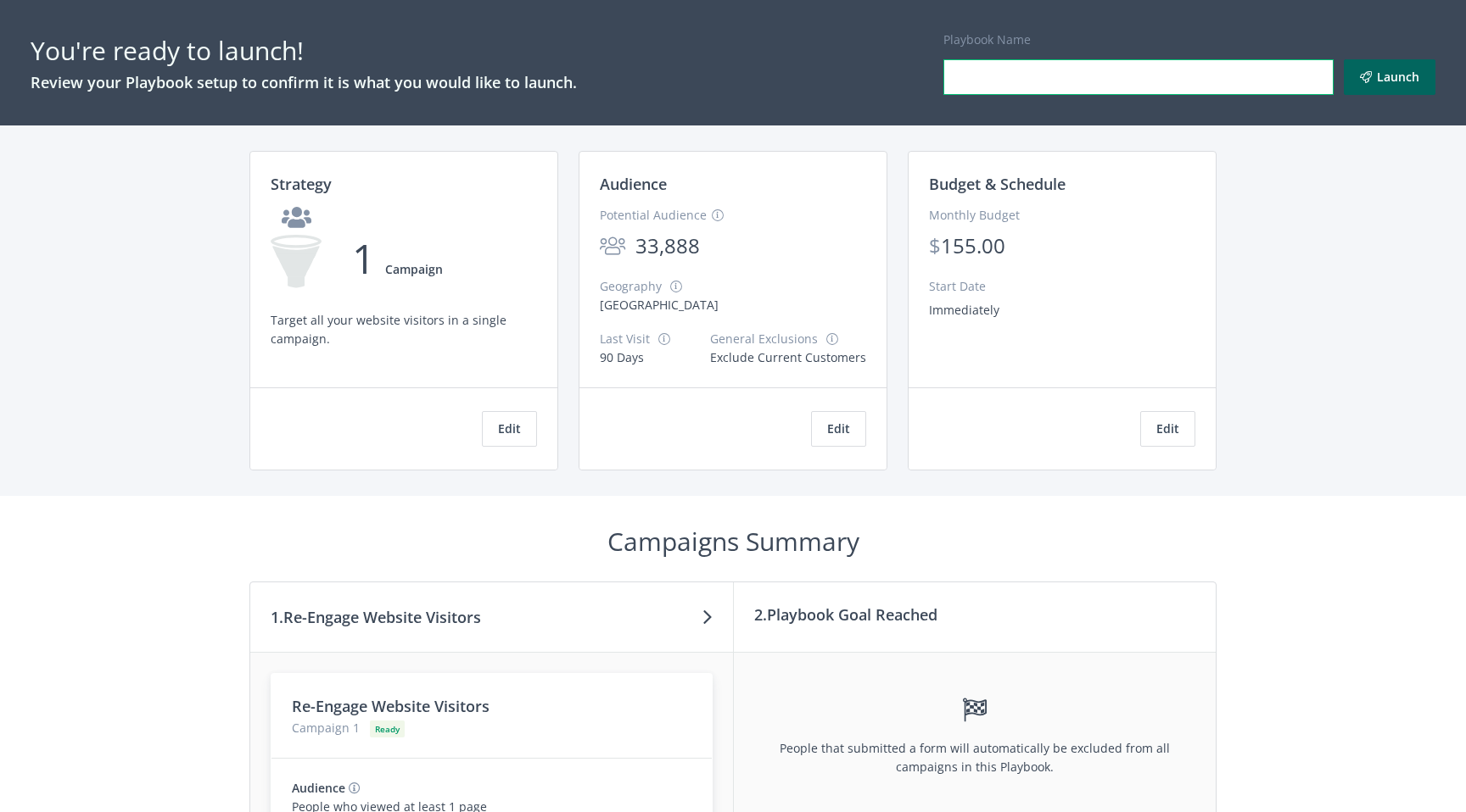
click at [1062, 71] on input "Playbook Name" at bounding box center [1138, 77] width 390 height 36
type input "[PERSON_NAME] test playbook"
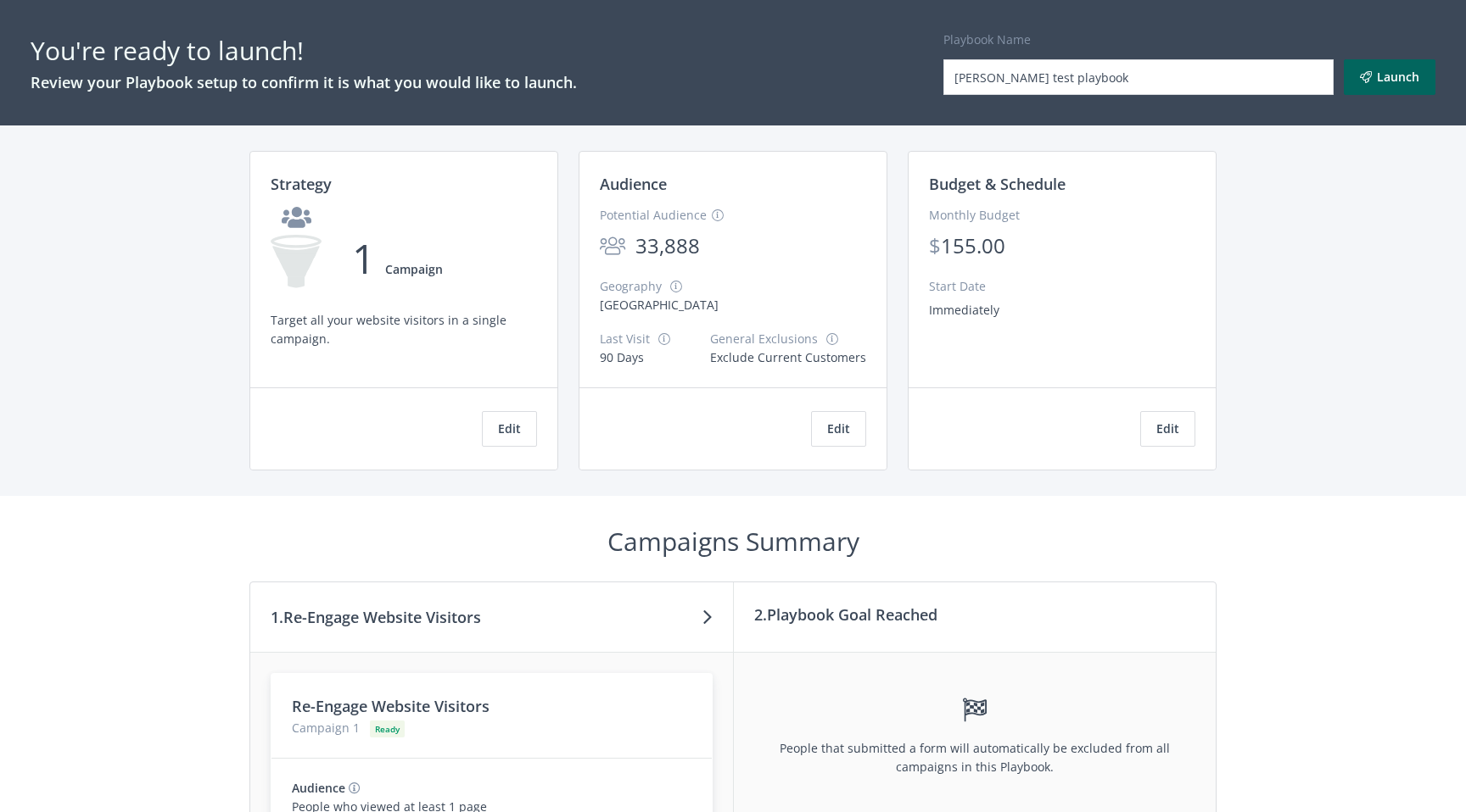
click at [1436, 310] on div "You're ready to launch! Review your Playbook setup to confirm it is what you wo…" at bounding box center [733, 406] width 1466 height 812
click at [1382, 79] on button "Launch" at bounding box center [1390, 77] width 91 height 36
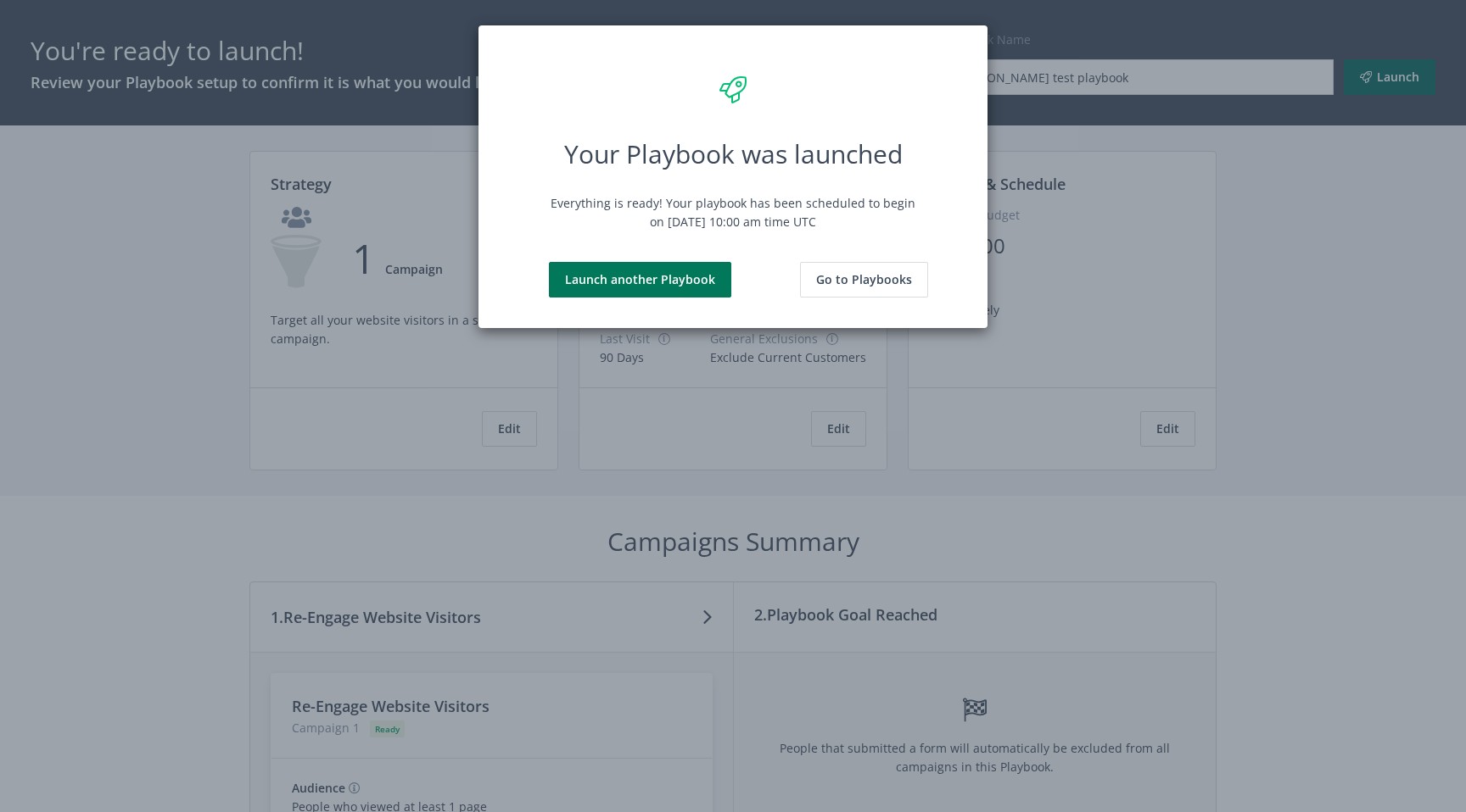
click at [662, 285] on button "Launch another Playbook" at bounding box center [639, 280] width 182 height 36
